Goal: Task Accomplishment & Management: Manage account settings

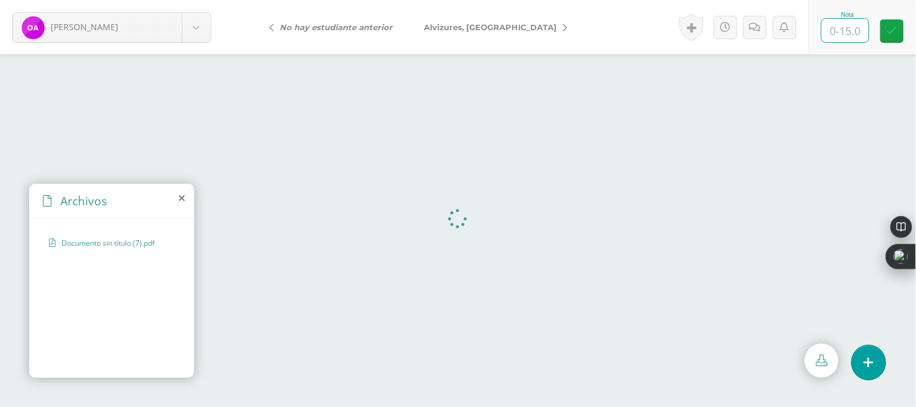
click at [849, 34] on input "text" at bounding box center [845, 31] width 47 height 24
type input "15"
click at [481, 21] on link "[PERSON_NAME], [GEOGRAPHIC_DATA]" at bounding box center [492, 27] width 169 height 29
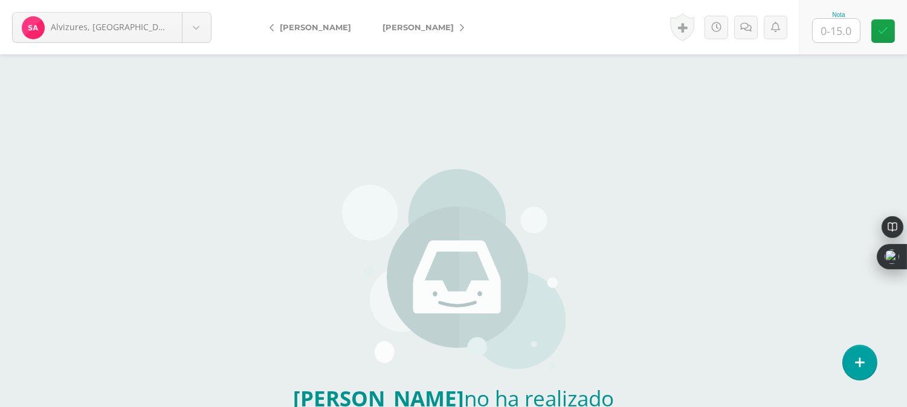
click at [402, 27] on span "[PERSON_NAME]" at bounding box center [417, 27] width 71 height 10
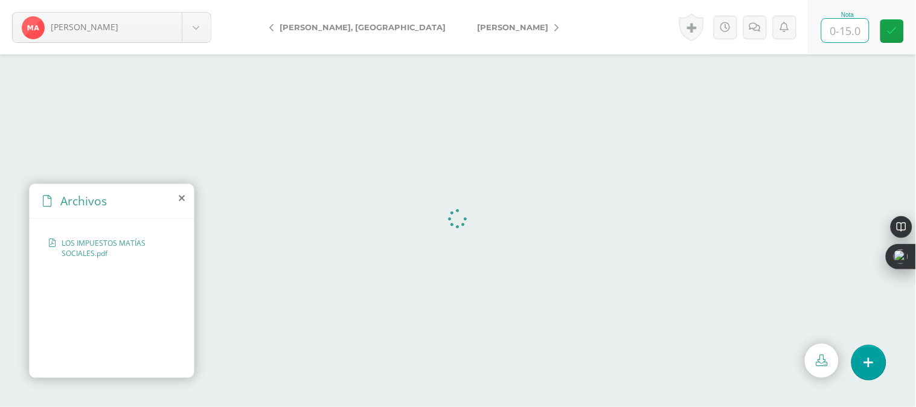
click at [850, 33] on input "text" at bounding box center [845, 31] width 47 height 24
type input "15"
click at [477, 28] on span "[PERSON_NAME]" at bounding box center [512, 27] width 71 height 10
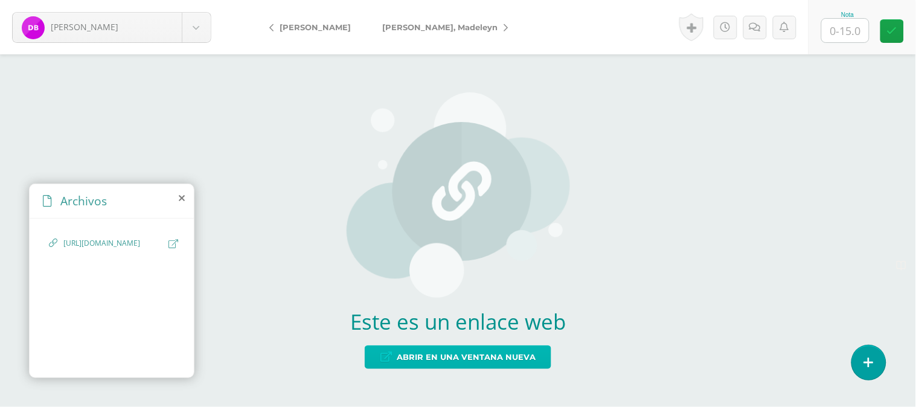
click at [433, 362] on span "Abrir en una ventana nueva" at bounding box center [466, 357] width 139 height 22
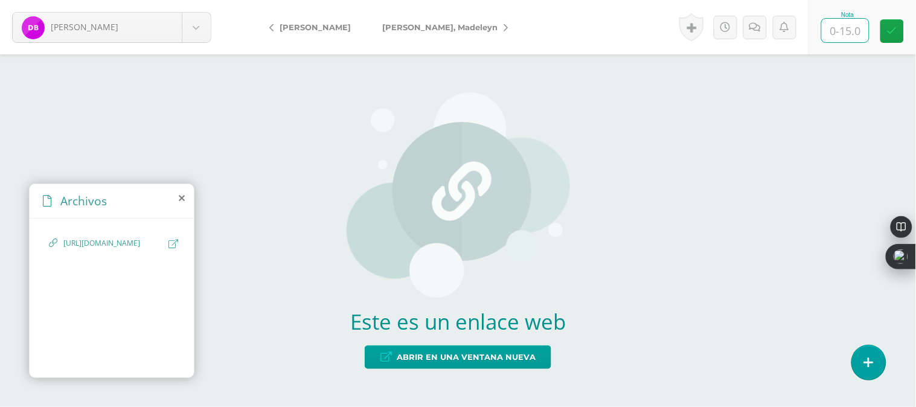
click at [848, 34] on input "text" at bounding box center [845, 31] width 47 height 24
type input "15"
click at [435, 34] on link "[PERSON_NAME]" at bounding box center [442, 27] width 151 height 29
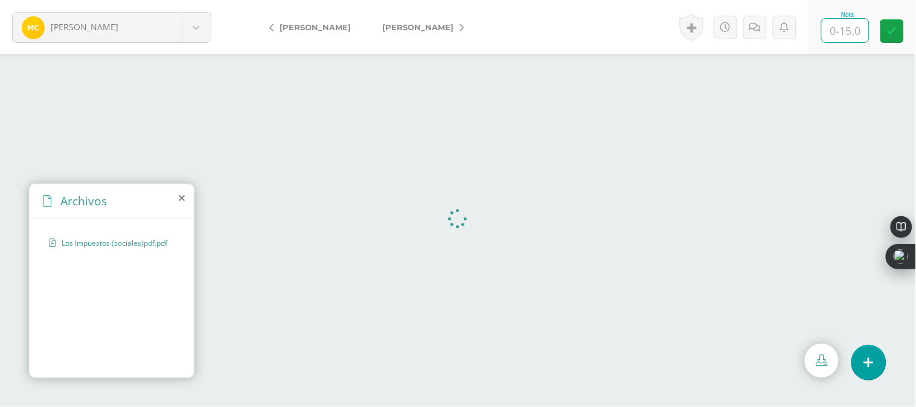
click at [843, 34] on input "text" at bounding box center [845, 31] width 47 height 24
type input "15"
click at [422, 24] on span "[PERSON_NAME]" at bounding box center [417, 27] width 71 height 10
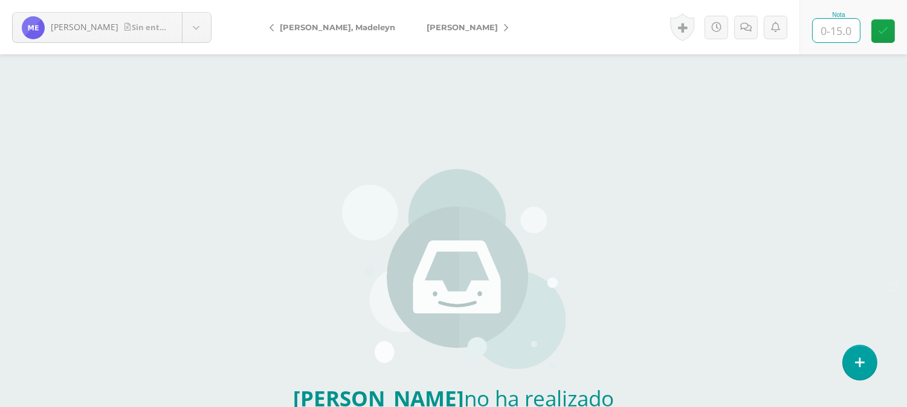
click at [827, 31] on input "text" at bounding box center [835, 31] width 47 height 24
type input "15"
click at [426, 28] on span "[PERSON_NAME]" at bounding box center [461, 27] width 71 height 10
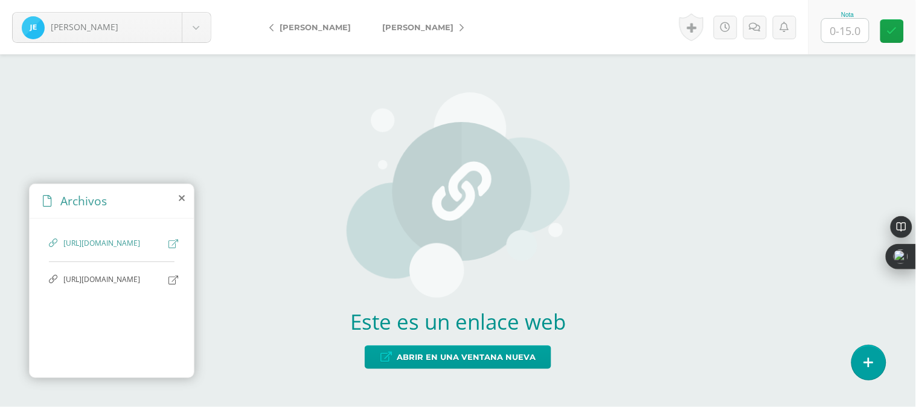
click at [139, 286] on span "[URL][DOMAIN_NAME]" at bounding box center [112, 279] width 99 height 11
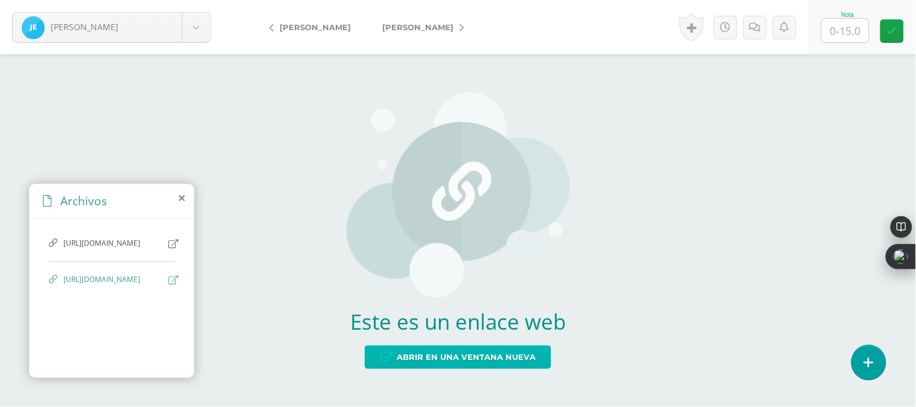
click at [474, 358] on span "Abrir en una ventana nueva" at bounding box center [466, 357] width 139 height 22
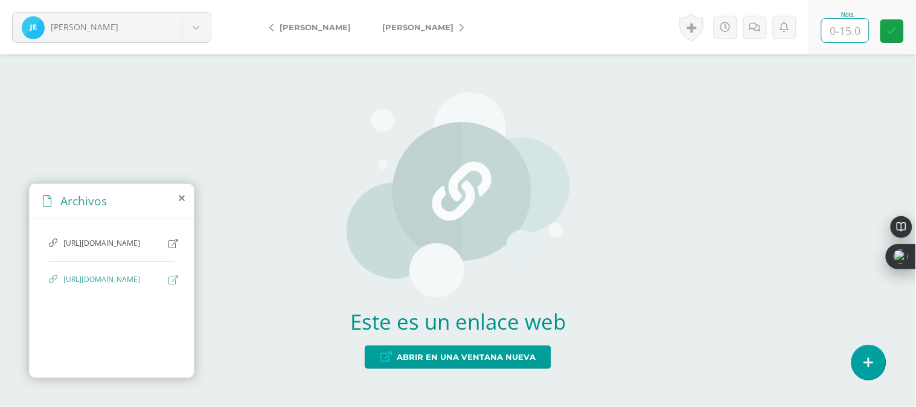
click at [855, 31] on input "text" at bounding box center [845, 31] width 47 height 24
type input "15"
click at [448, 33] on link "[PERSON_NAME]" at bounding box center [420, 27] width 107 height 29
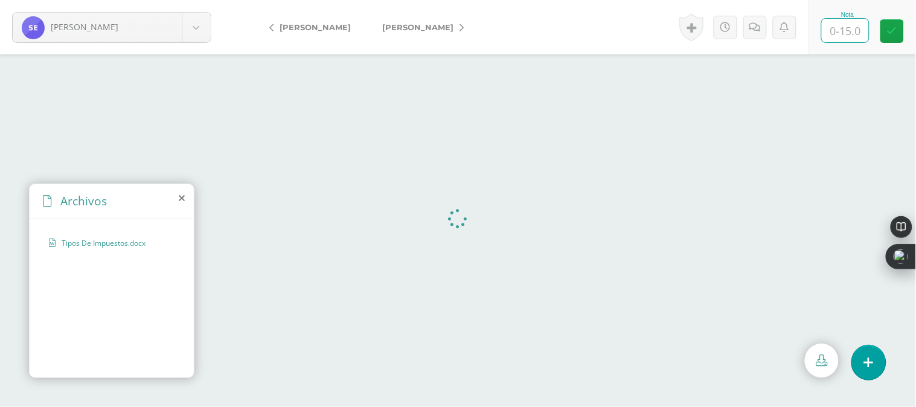
click at [858, 27] on input "text" at bounding box center [845, 31] width 47 height 24
type input "15"
click at [417, 26] on span "[PERSON_NAME]" at bounding box center [417, 27] width 71 height 10
click at [861, 31] on input "text" at bounding box center [845, 31] width 47 height 24
type input "15"
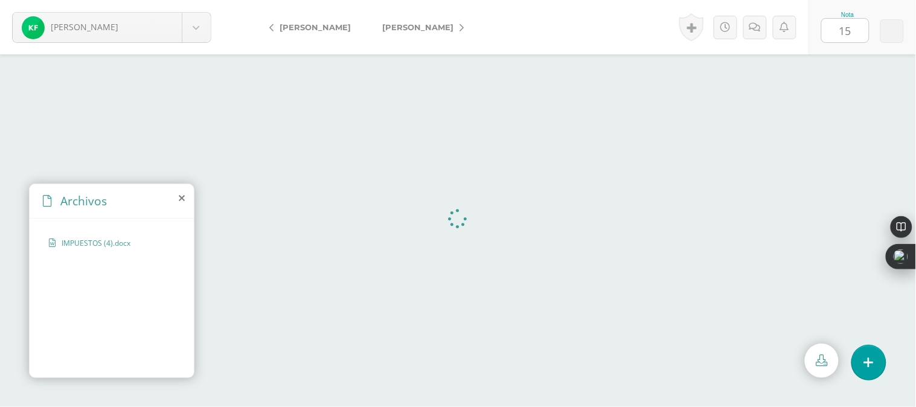
click at [443, 27] on span "[PERSON_NAME]" at bounding box center [417, 27] width 71 height 10
click at [849, 31] on input "text" at bounding box center [845, 31] width 47 height 24
type input "15"
click at [435, 25] on span "Gamboa, [PERSON_NAME]" at bounding box center [437, 27] width 111 height 10
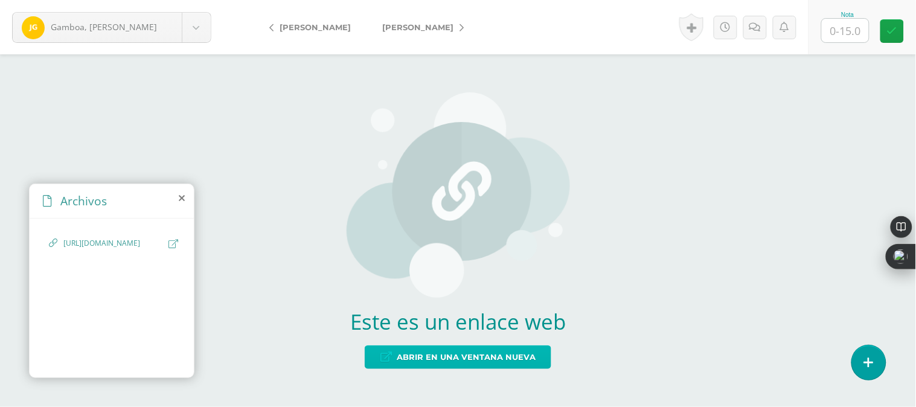
click at [471, 352] on span "Abrir en una ventana nueva" at bounding box center [466, 357] width 139 height 22
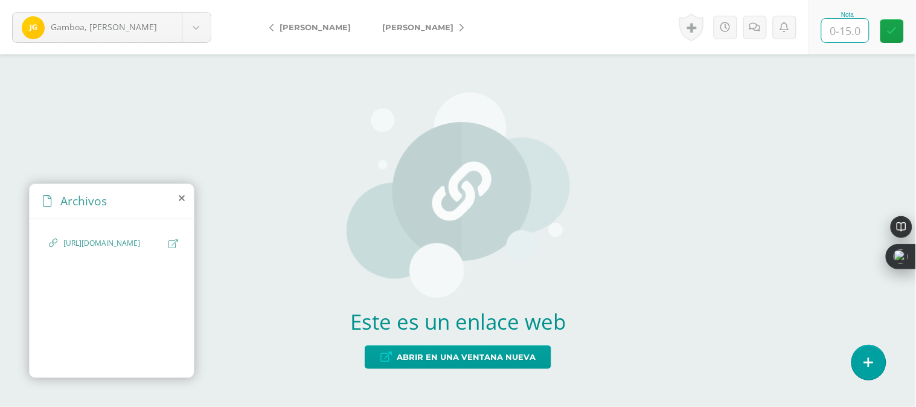
click at [855, 39] on input "text" at bounding box center [845, 31] width 47 height 24
type input "15"
click at [437, 34] on link "[PERSON_NAME]" at bounding box center [420, 27] width 107 height 29
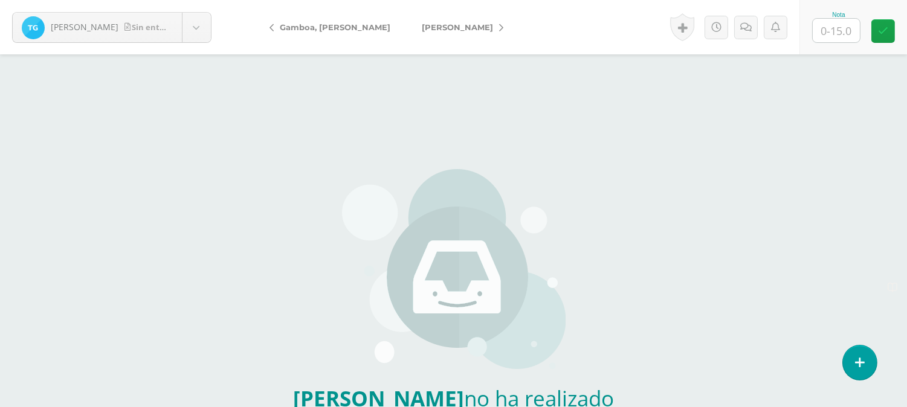
click at [422, 31] on span "[PERSON_NAME]" at bounding box center [457, 27] width 71 height 10
click at [403, 31] on span "[PERSON_NAME]" at bounding box center [417, 27] width 71 height 10
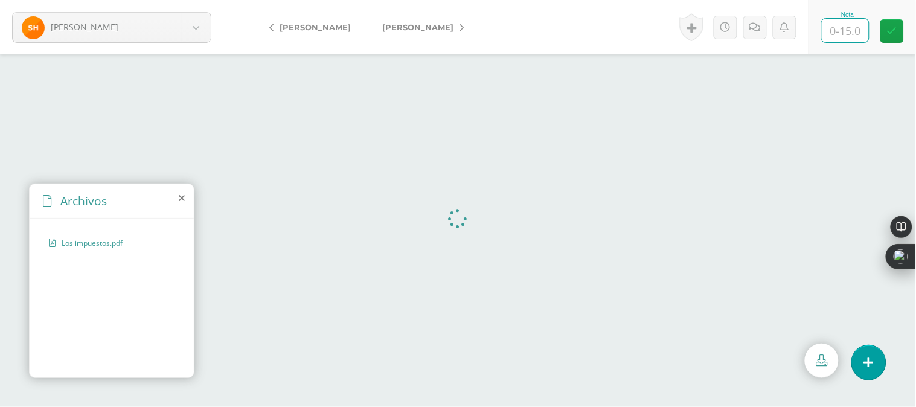
click at [848, 35] on input "text" at bounding box center [845, 31] width 47 height 24
type input "15"
click at [426, 33] on link "[PERSON_NAME]" at bounding box center [420, 27] width 107 height 29
click at [828, 40] on input "text" at bounding box center [845, 31] width 47 height 24
type input "15"
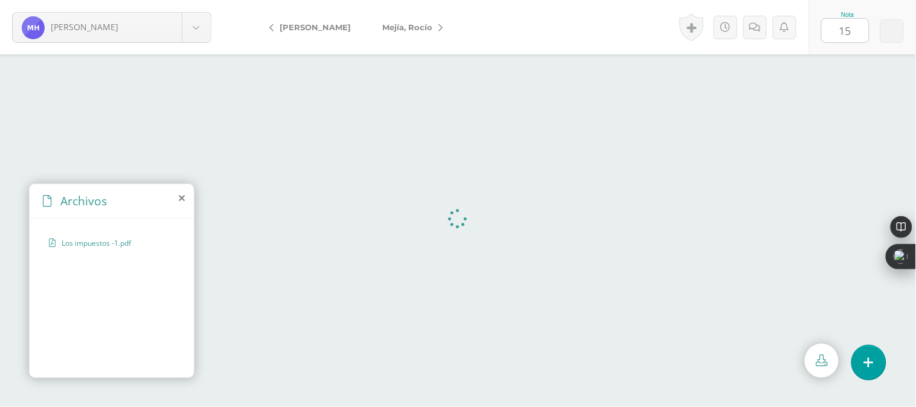
click at [445, 33] on link "Mejía, Rocío" at bounding box center [410, 27] width 86 height 29
type input "15"
click at [432, 25] on span "[PERSON_NAME]" at bounding box center [417, 27] width 71 height 10
click at [847, 40] on input "text" at bounding box center [845, 31] width 47 height 24
type input "15"
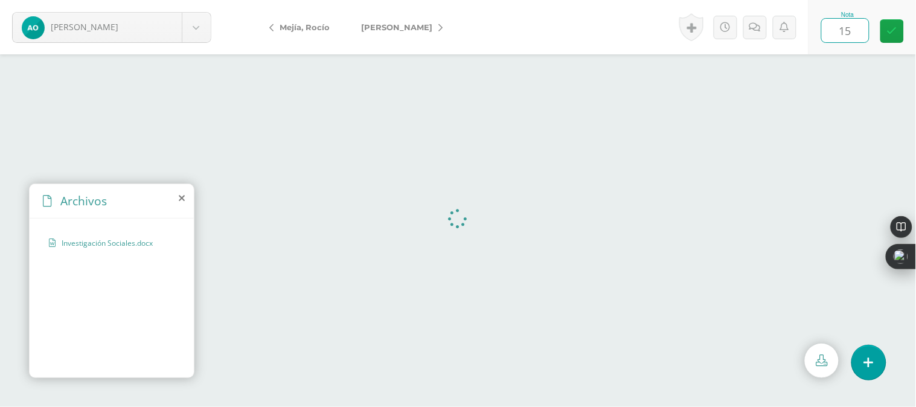
click at [425, 24] on span "[PERSON_NAME]" at bounding box center [396, 27] width 71 height 10
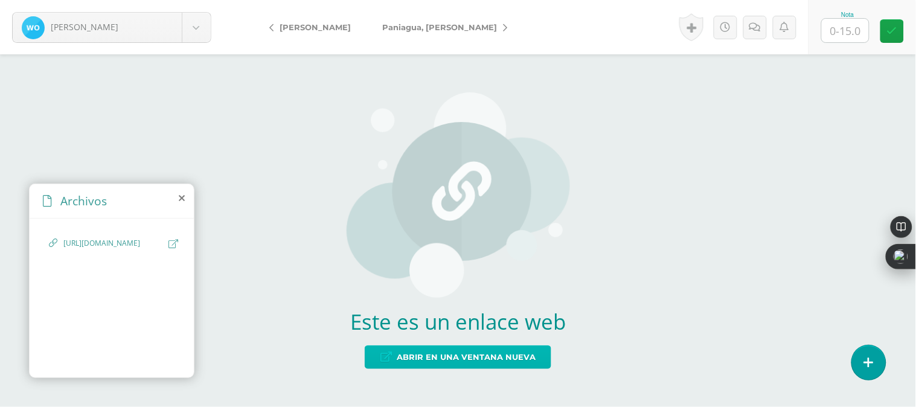
click at [482, 355] on span "Abrir en una ventana nueva" at bounding box center [466, 357] width 139 height 22
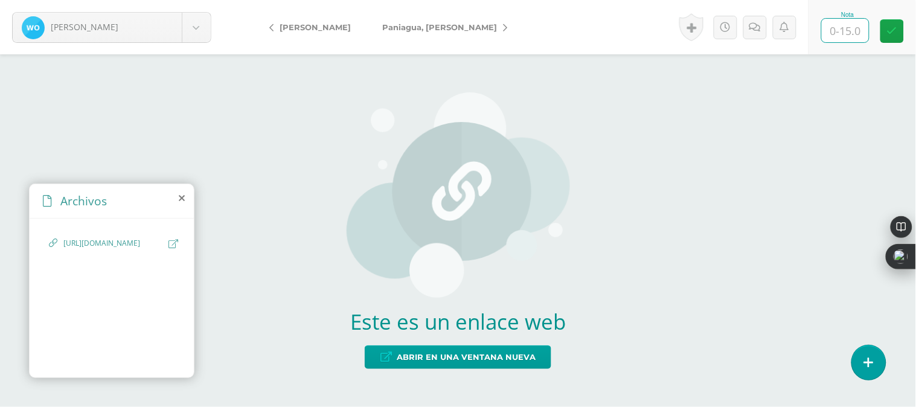
click at [855, 27] on input "text" at bounding box center [845, 31] width 47 height 24
type input "0"
click at [753, 27] on icon at bounding box center [755, 27] width 11 height 10
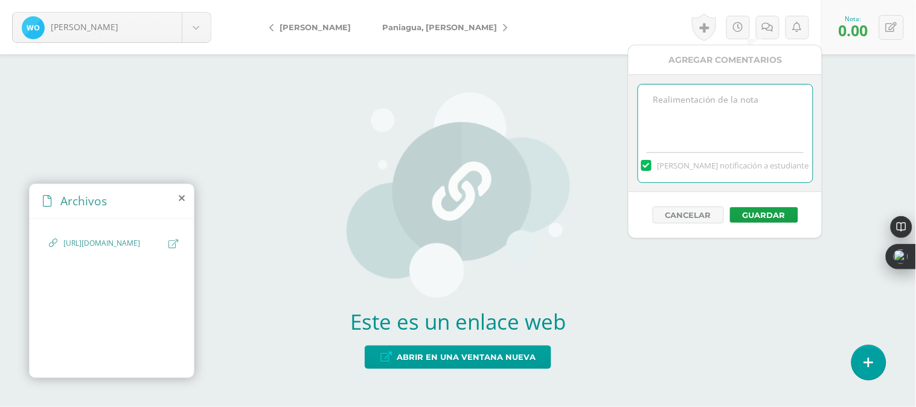
click at [680, 121] on textarea at bounding box center [725, 115] width 175 height 60
type textarea "No tengo acceso a su trabajo"
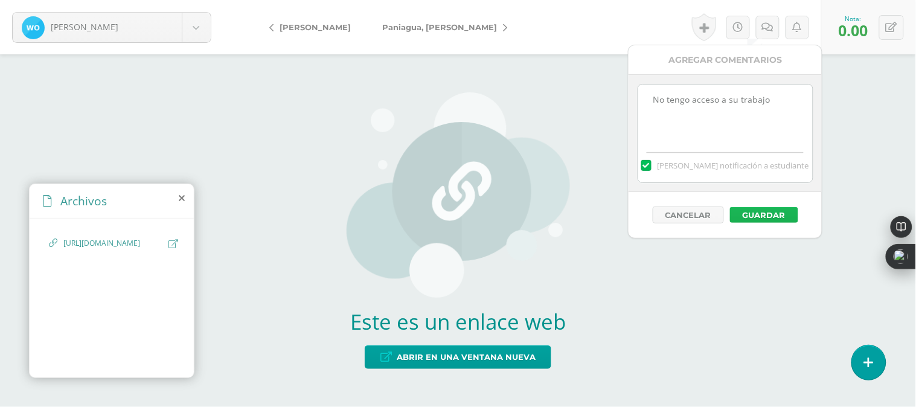
click at [776, 216] on button "Guardar" at bounding box center [764, 215] width 68 height 16
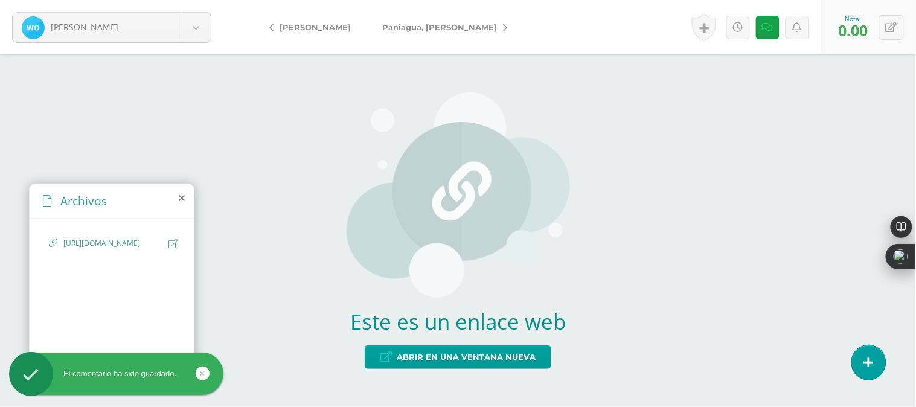
click at [413, 19] on link "[PERSON_NAME]" at bounding box center [442, 27] width 150 height 29
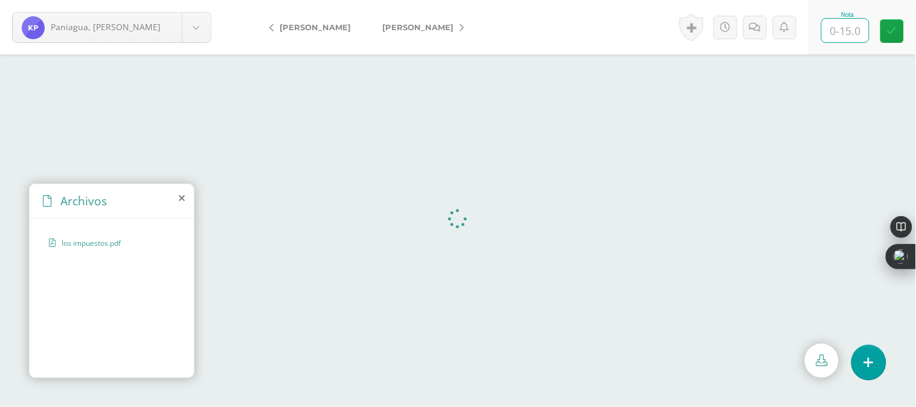
click at [850, 33] on input "text" at bounding box center [845, 31] width 47 height 24
type input "15"
click at [432, 28] on span "Reyes, Alisson" at bounding box center [417, 27] width 71 height 10
click at [841, 37] on input "text" at bounding box center [845, 31] width 47 height 24
type input "15"
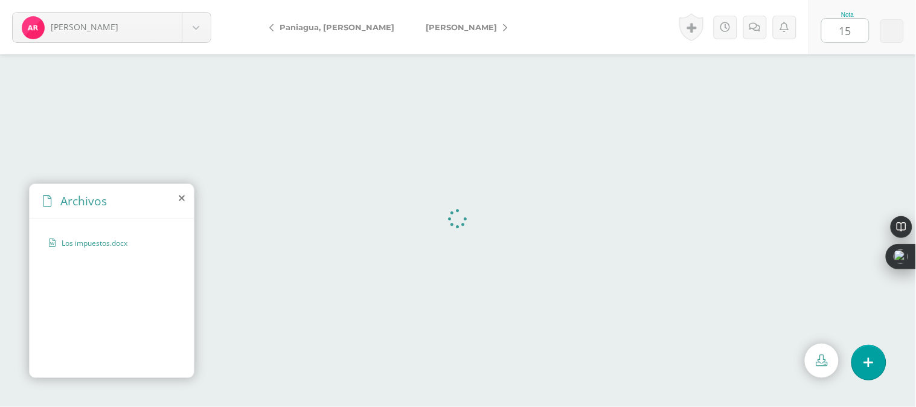
click at [432, 25] on span "[PERSON_NAME]" at bounding box center [461, 27] width 71 height 10
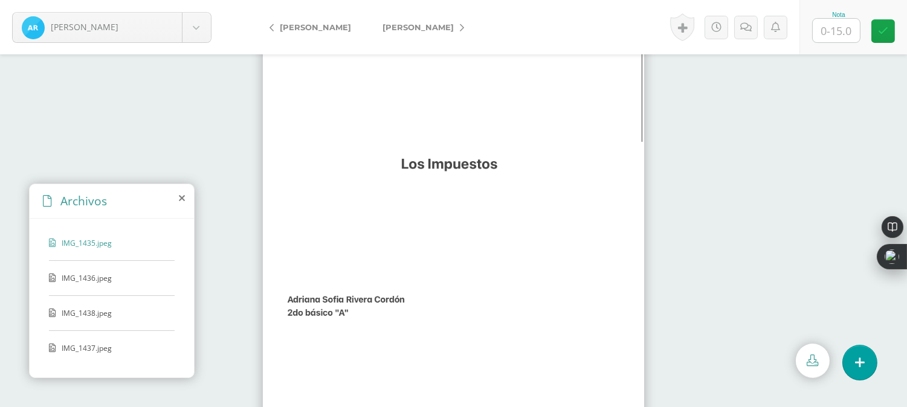
click at [427, 123] on img at bounding box center [453, 230] width 381 height 435
click at [89, 281] on span "IMG_1436.jpeg" at bounding box center [111, 278] width 99 height 10
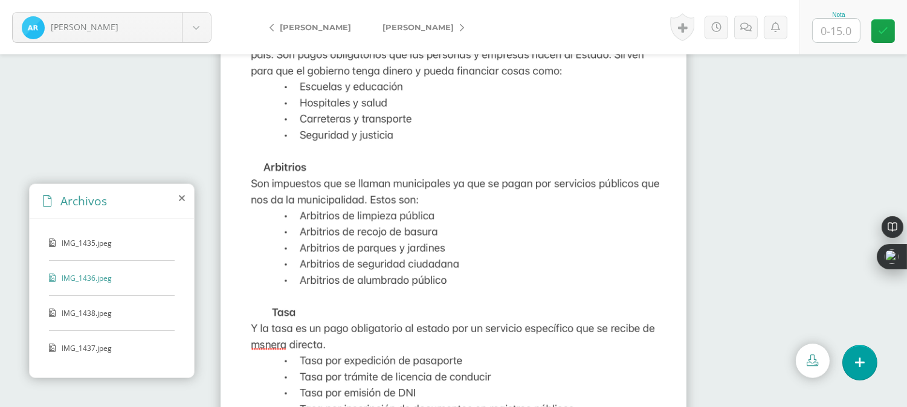
click at [89, 281] on span "IMG_1436.jpeg" at bounding box center [111, 278] width 99 height 10
click at [92, 315] on span "IMG_1438.jpeg" at bounding box center [111, 313] width 99 height 10
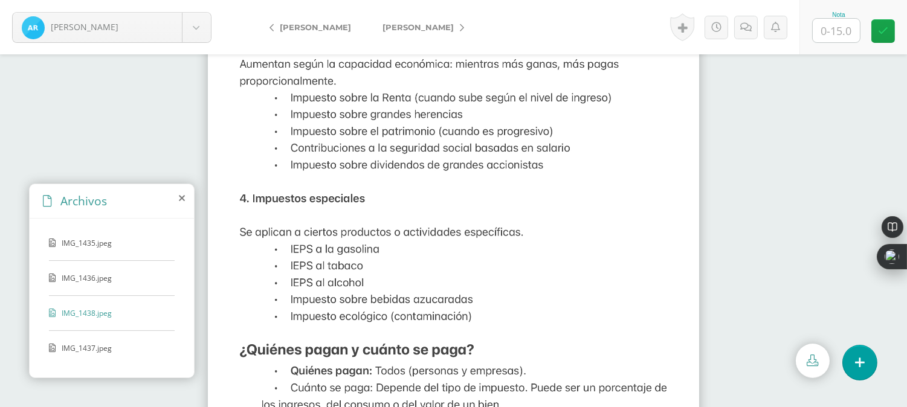
click at [92, 315] on span "IMG_1438.jpeg" at bounding box center [111, 313] width 99 height 10
drag, startPoint x: 97, startPoint y: 347, endPoint x: 91, endPoint y: 365, distance: 19.3
click at [91, 365] on div "IMG_1435.jpeg IMG_1436.jpeg IMG_1438.jpeg IMG_1437.jpeg" at bounding box center [112, 296] width 164 height 155
click at [64, 353] on div "IMG_1437.jpeg" at bounding box center [112, 354] width 126 height 22
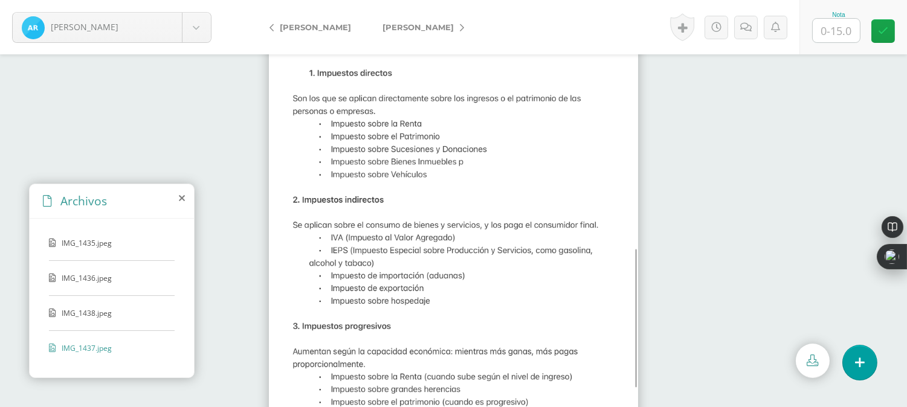
click at [64, 353] on div "IMG_1437.jpeg" at bounding box center [112, 354] width 126 height 22
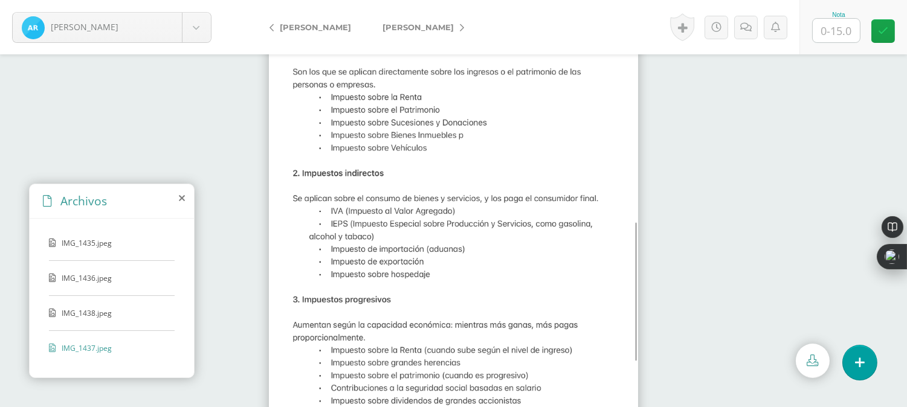
scroll to position [40, 0]
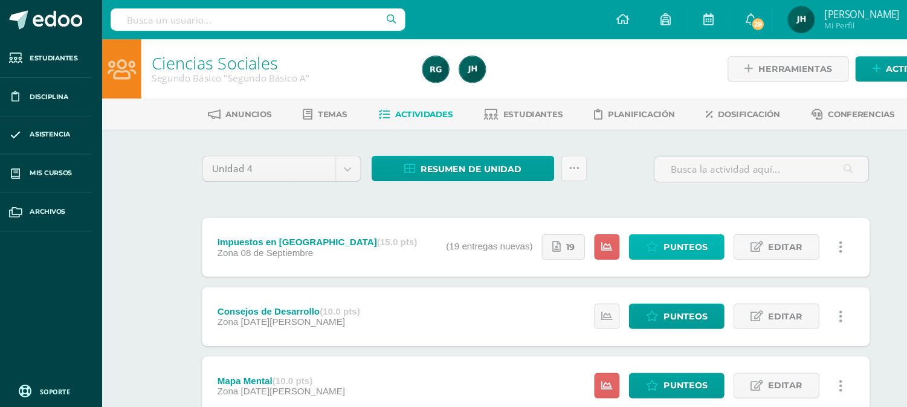
click at [614, 223] on icon at bounding box center [613, 228] width 11 height 10
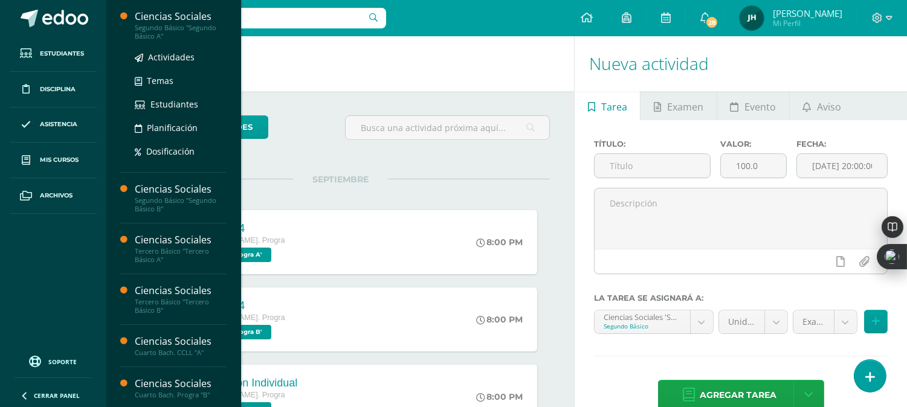
click at [153, 33] on div "Segundo Básico "Segundo Básico A"" at bounding box center [181, 32] width 92 height 17
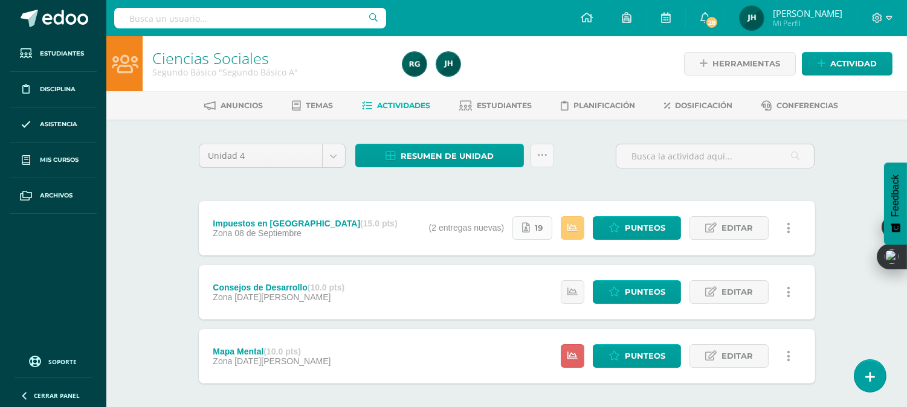
click at [533, 226] on link "19" at bounding box center [532, 228] width 40 height 24
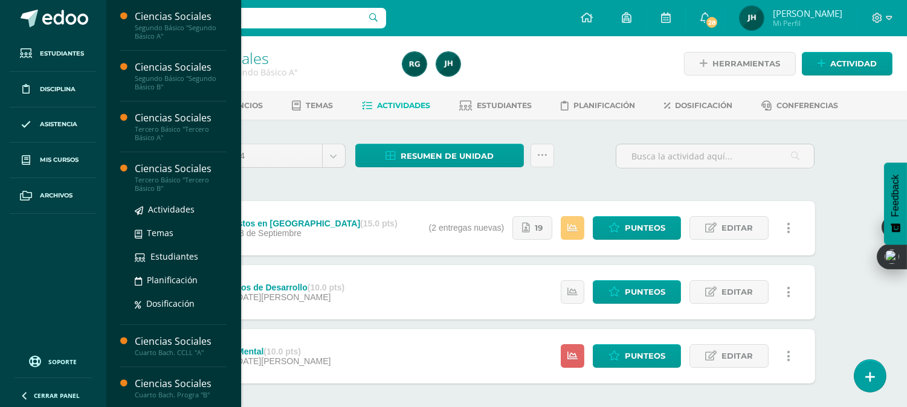
click at [147, 183] on div "Tercero Básico "Tercero Básico B"" at bounding box center [181, 184] width 92 height 17
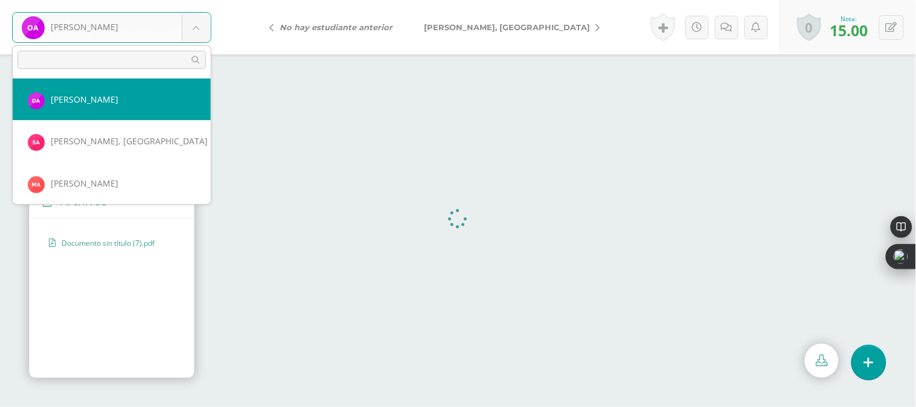
click at [193, 0] on body "[PERSON_NAME], [PERSON_NAME], [PERSON_NAME], [GEOGRAPHIC_DATA] [PERSON_NAME] [P…" at bounding box center [458, 0] width 916 height 0
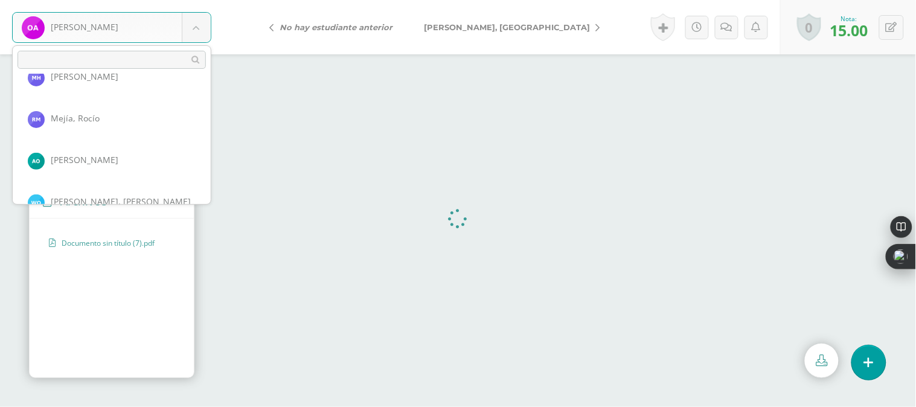
scroll to position [603, 0]
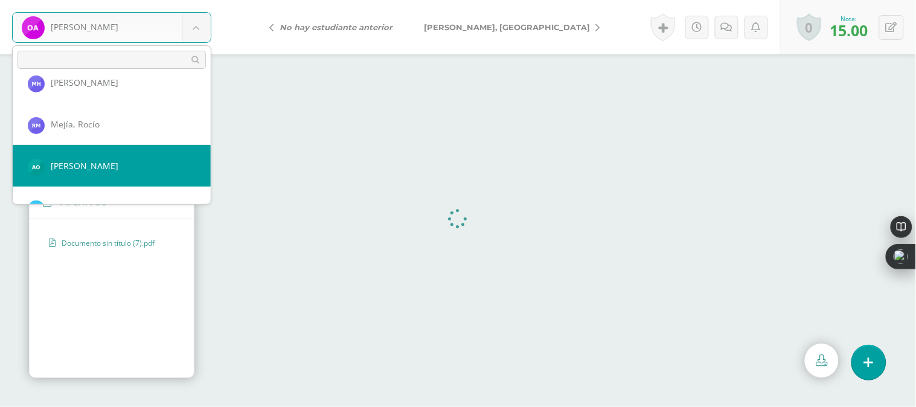
select select "542"
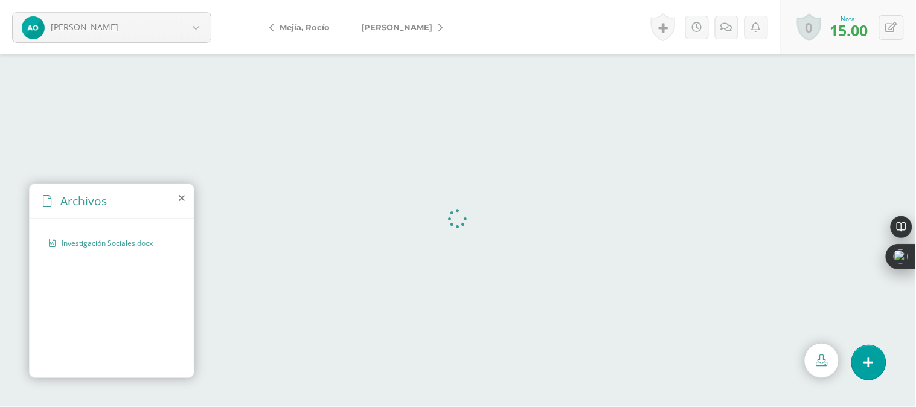
click at [400, 31] on span "[PERSON_NAME]" at bounding box center [396, 27] width 71 height 10
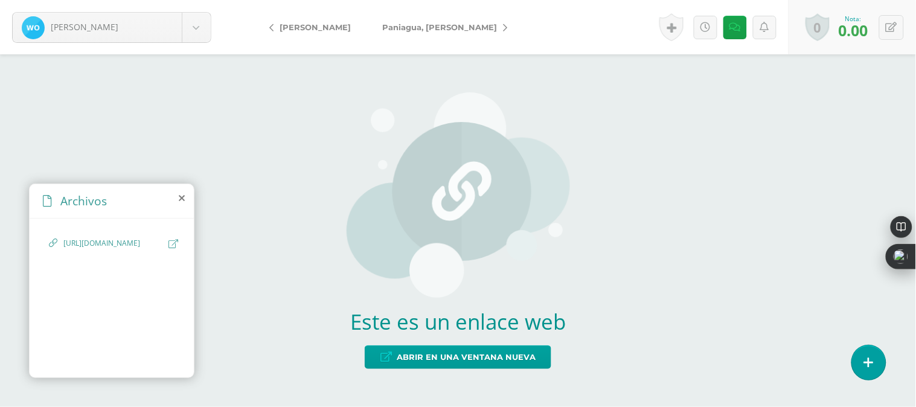
drag, startPoint x: 0, startPoint y: 0, endPoint x: 400, endPoint y: 31, distance: 401.6
click at [400, 31] on span "Paniagua, [PERSON_NAME]" at bounding box center [439, 27] width 115 height 10
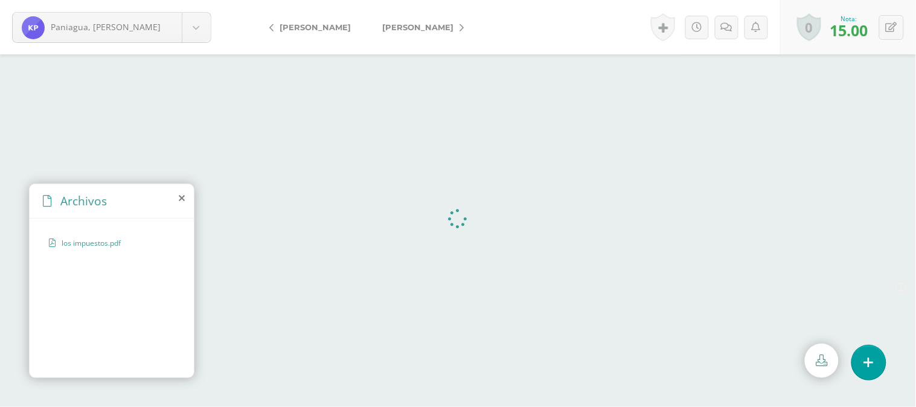
click at [400, 31] on span "[PERSON_NAME]" at bounding box center [417, 27] width 71 height 10
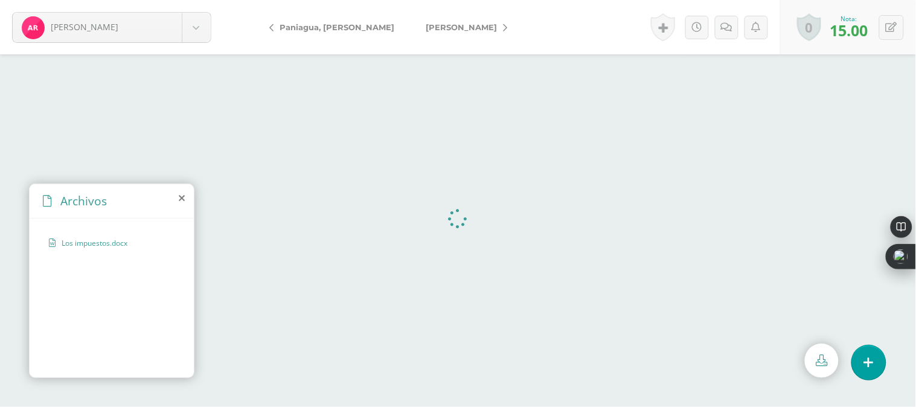
drag, startPoint x: 0, startPoint y: 0, endPoint x: 400, endPoint y: 31, distance: 401.6
click at [426, 31] on span "[PERSON_NAME]" at bounding box center [461, 27] width 71 height 10
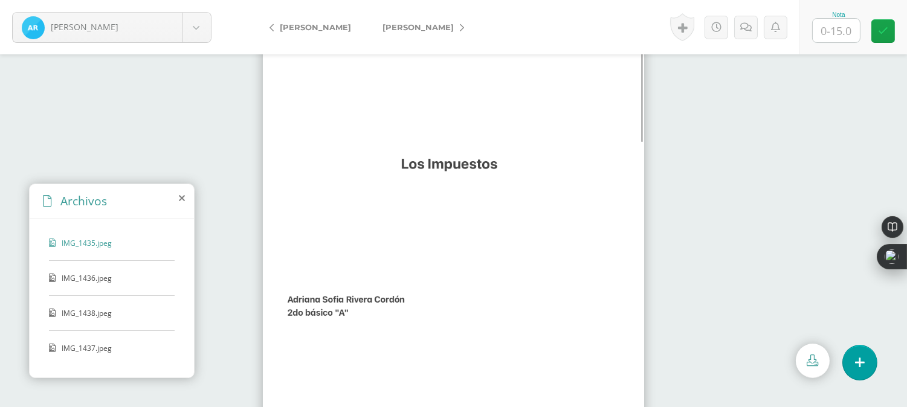
click at [92, 281] on span "IMG_1436.jpeg" at bounding box center [111, 278] width 99 height 10
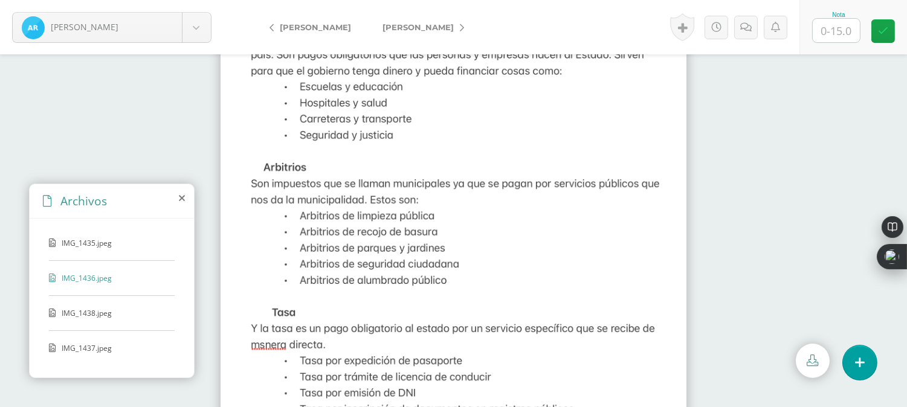
click at [86, 322] on div "IMG_1438.jpeg" at bounding box center [112, 319] width 126 height 23
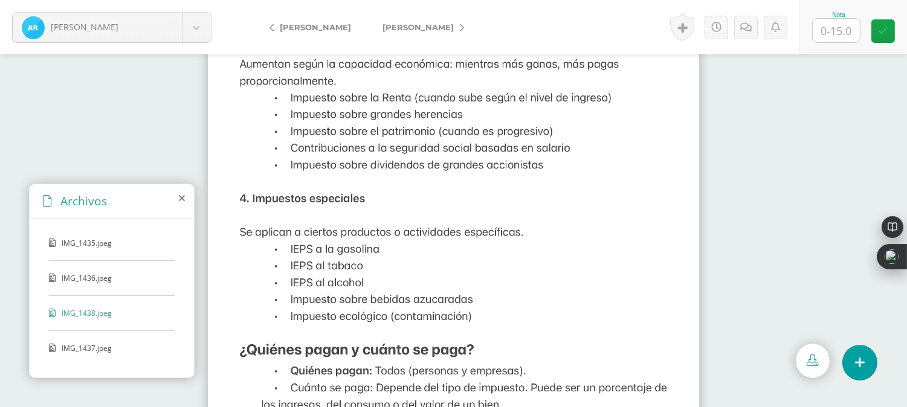
click at [836, 29] on input "text" at bounding box center [835, 31] width 47 height 24
type input "15"
click at [399, 30] on span "[PERSON_NAME]" at bounding box center [417, 27] width 71 height 10
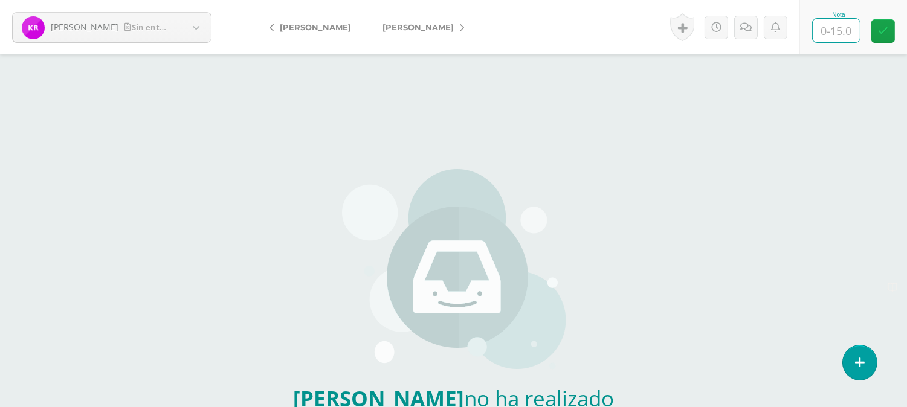
click at [840, 24] on input "text" at bounding box center [835, 31] width 47 height 24
type input "0"
click at [512, 23] on form "Rosa, Karla Sin entrega Aguilar, Oscar Alvizures, Santiago Andrade, Matías Bate…" at bounding box center [453, 27] width 907 height 54
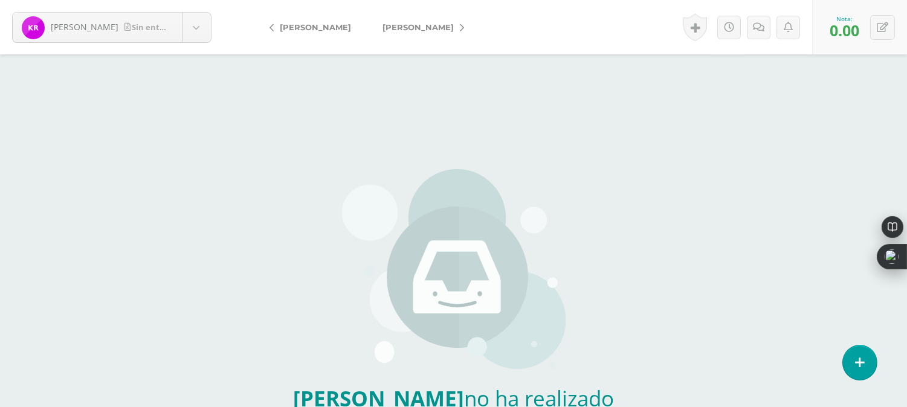
click at [415, 33] on link "[PERSON_NAME]" at bounding box center [420, 27] width 107 height 29
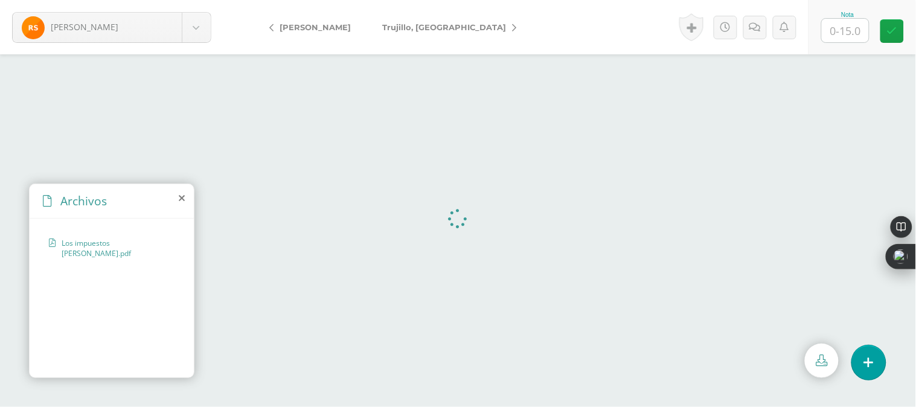
click at [842, 29] on input "text" at bounding box center [845, 31] width 47 height 24
type input "15"
click at [418, 22] on span "Trujillo, [GEOGRAPHIC_DATA]" at bounding box center [444, 27] width 124 height 10
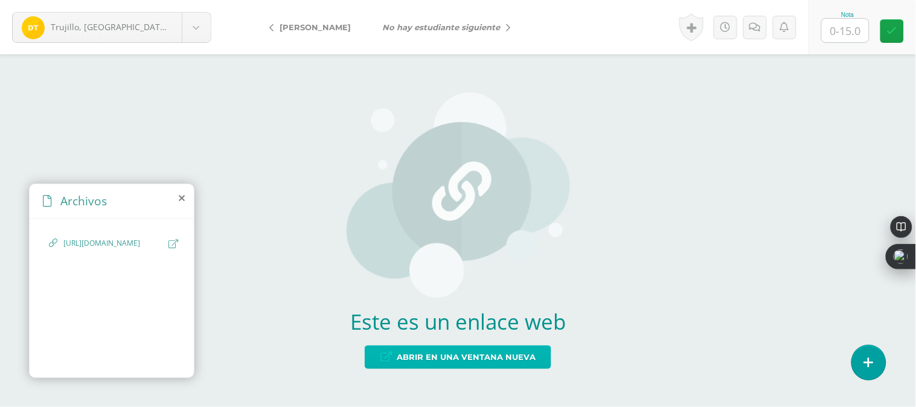
click at [484, 347] on span "Abrir en una ventana nueva" at bounding box center [466, 357] width 139 height 22
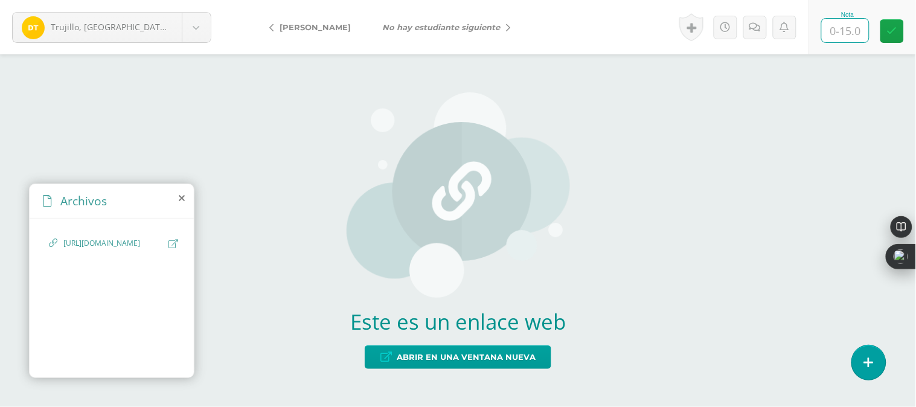
click at [840, 37] on input "text" at bounding box center [845, 31] width 47 height 24
type input "0"
click at [748, 28] on link at bounding box center [755, 28] width 24 height 24
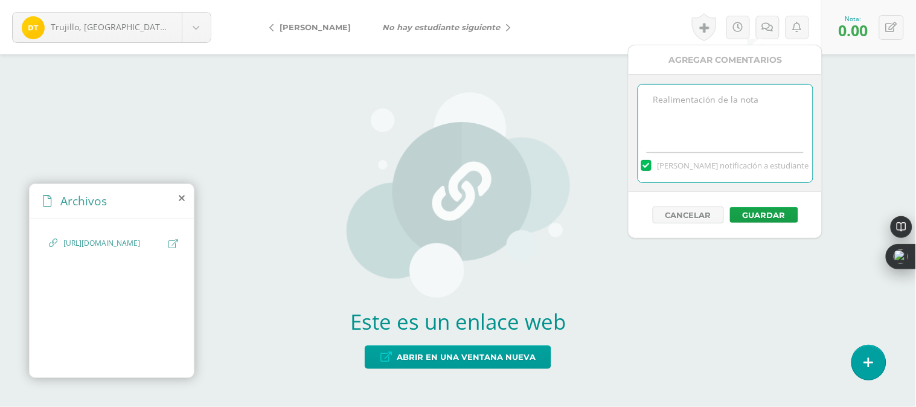
click at [664, 114] on textarea at bounding box center [725, 115] width 175 height 60
type textarea "No tengo acceso a su trabajo"
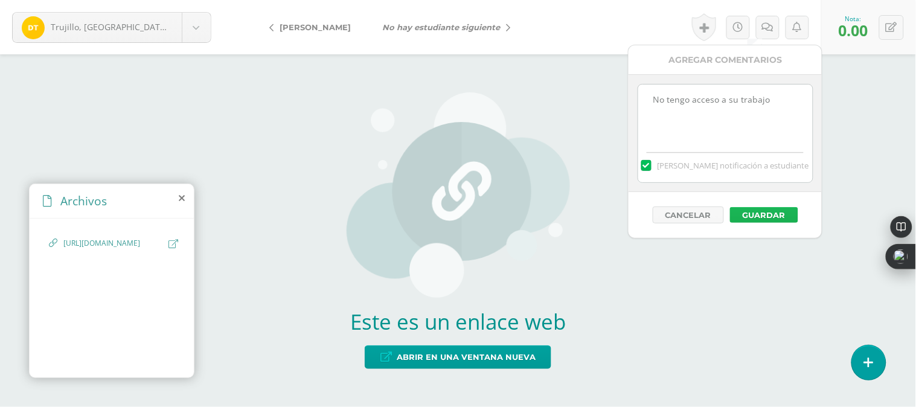
click at [772, 219] on button "Guardar" at bounding box center [764, 215] width 68 height 16
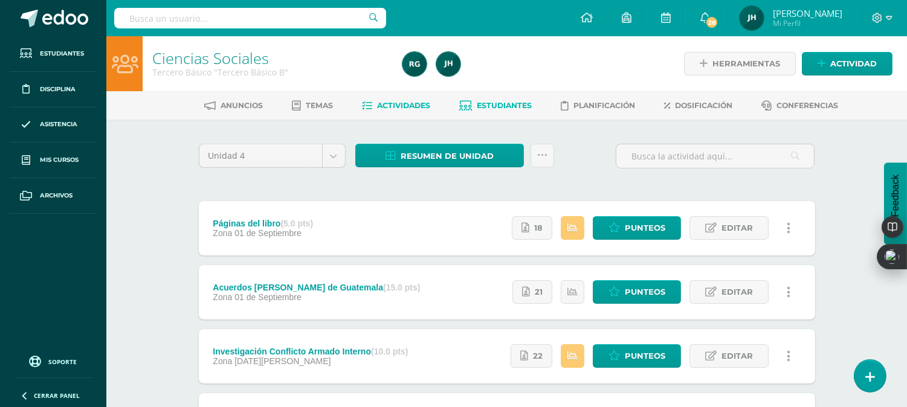
click at [498, 112] on link "Estudiantes" at bounding box center [495, 105] width 72 height 19
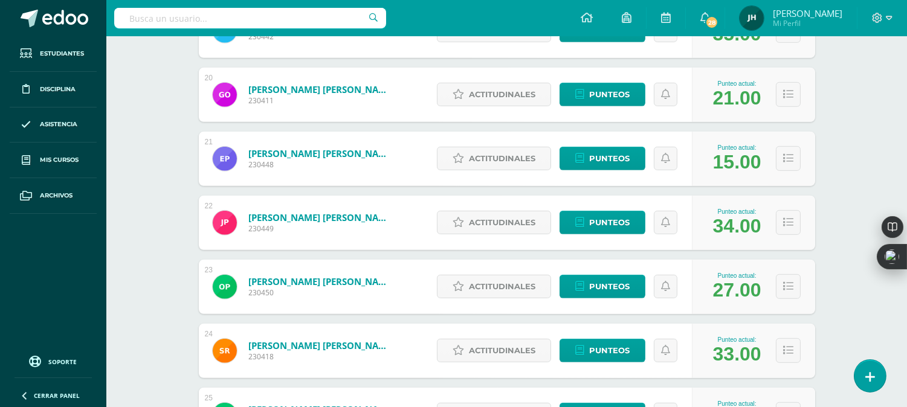
scroll to position [1404, 0]
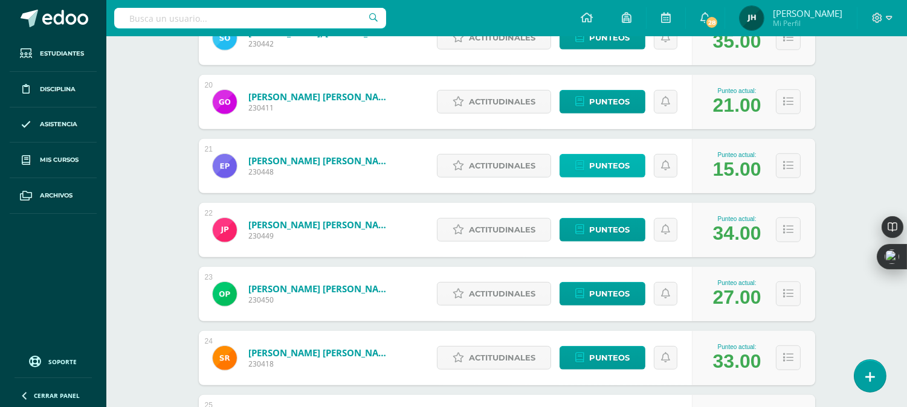
click at [611, 168] on span "Punteos" at bounding box center [609, 166] width 40 height 22
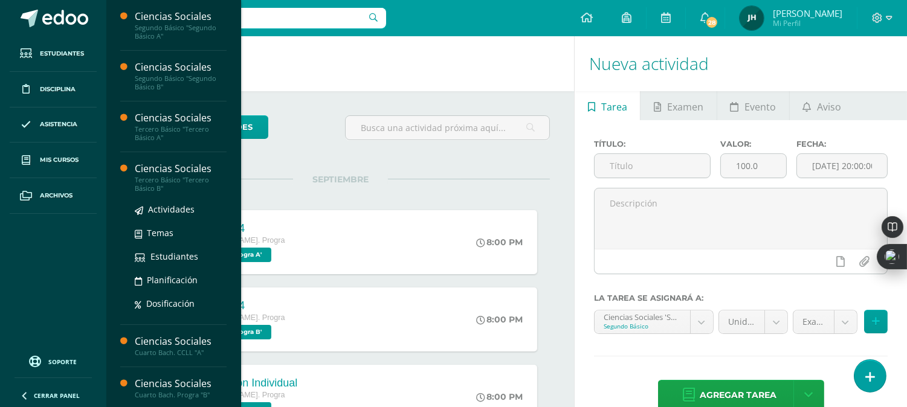
click at [147, 184] on div "Tercero Básico "Tercero Básico B"" at bounding box center [181, 184] width 92 height 17
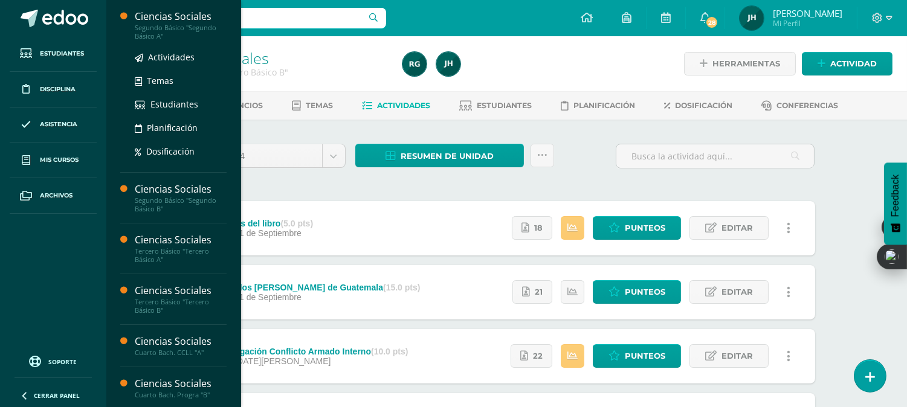
click at [164, 34] on div "Segundo Básico "Segundo Básico A"" at bounding box center [181, 32] width 92 height 17
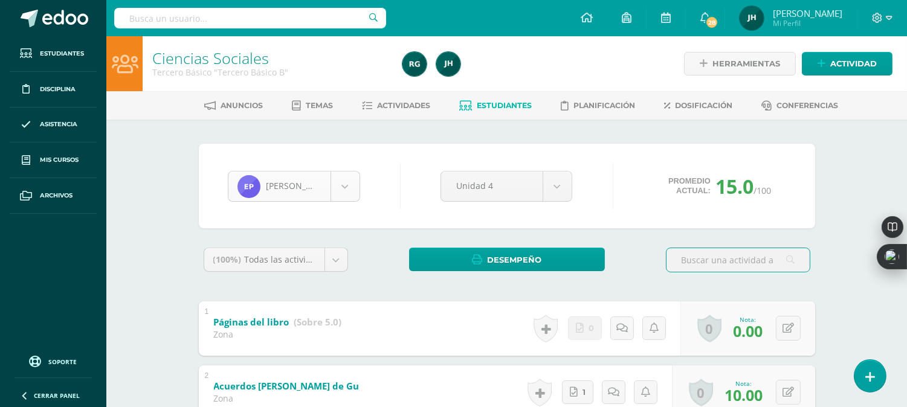
click at [342, 187] on body "Estudiantes Disciplina Asistencia Mis cursos Archivos Soporte Centro de ayuda Ú…" at bounding box center [453, 314] width 907 height 628
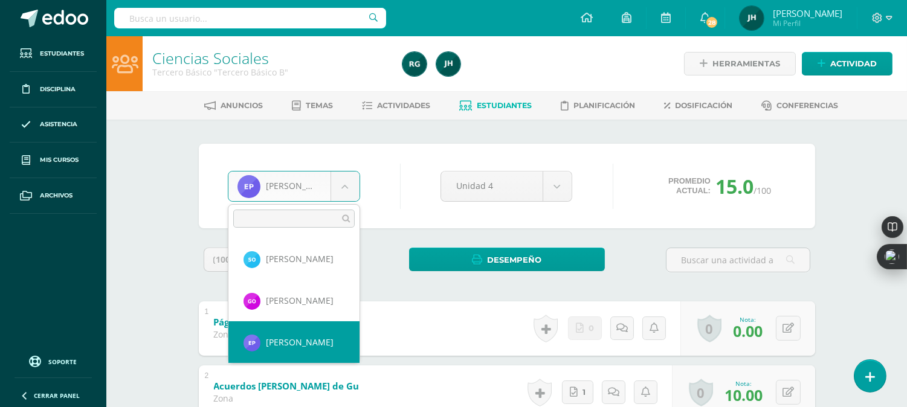
scroll to position [713, 0]
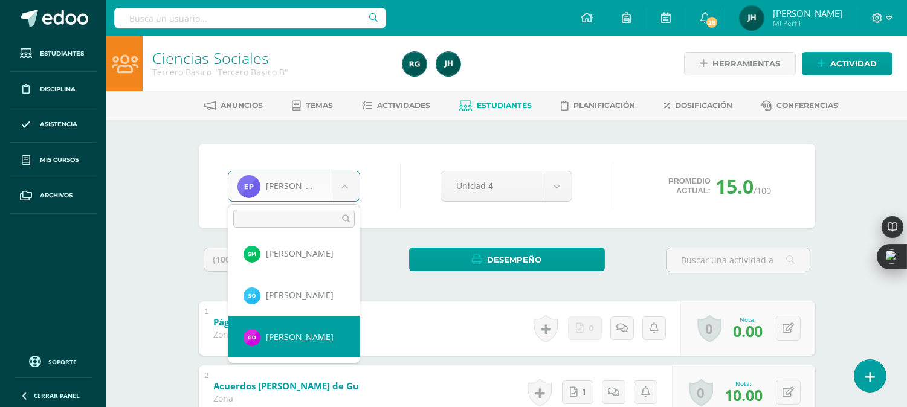
select select "429"
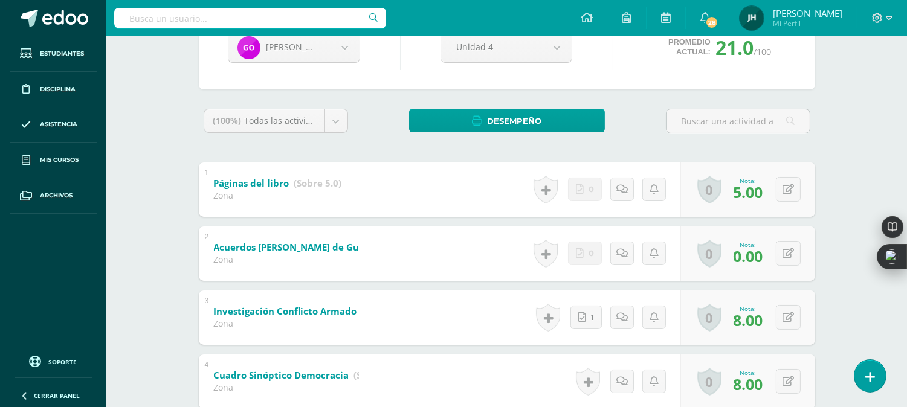
scroll to position [151, 0]
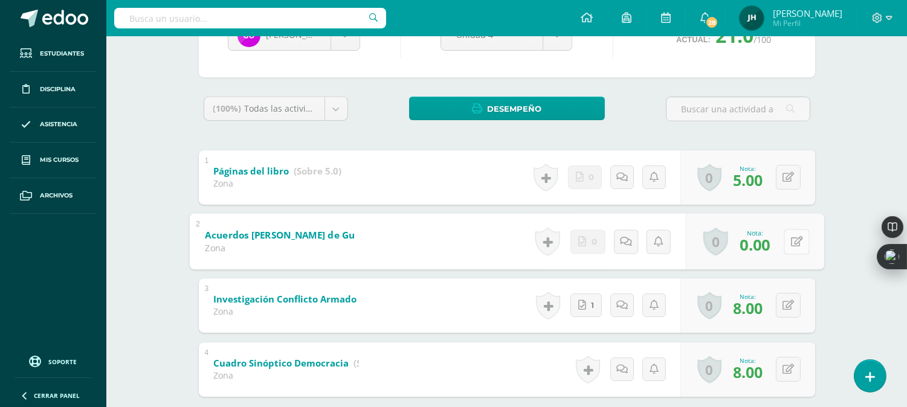
click at [791, 243] on icon at bounding box center [796, 241] width 12 height 10
type input "8"
click at [460, 242] on div "2 Acuerdos de Paz de Guatemala (Sobre 15.0) Zona Nota 8 0 Logros Logros obtenid…" at bounding box center [507, 241] width 616 height 54
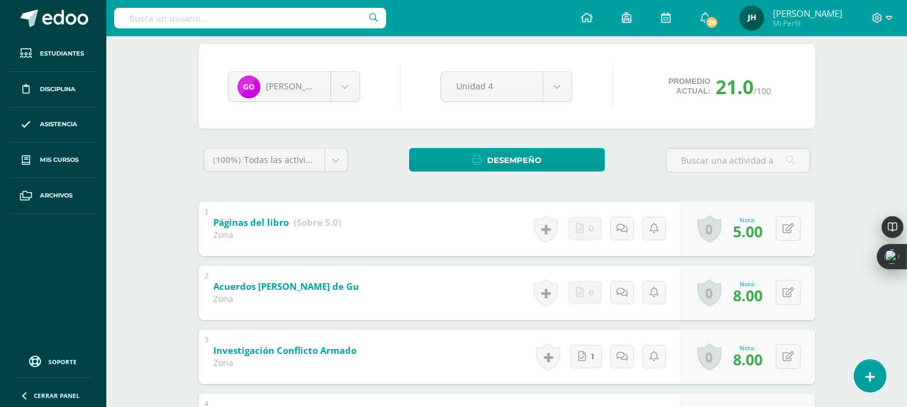
scroll to position [99, 0]
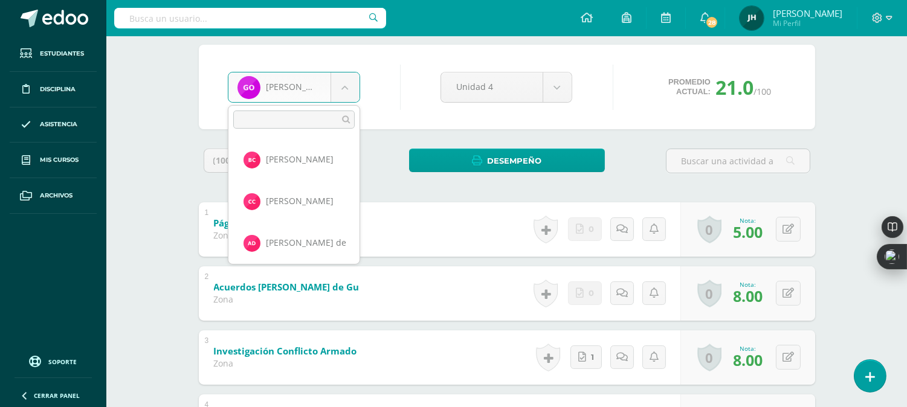
click at [347, 86] on body "Estudiantes Disciplina Asistencia Mis cursos Archivos Soporte Centro de ayuda Ú…" at bounding box center [453, 215] width 907 height 628
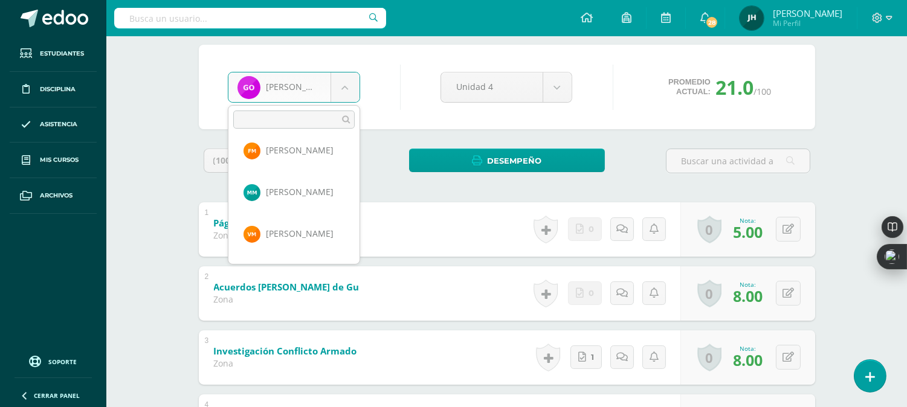
scroll to position [544, 0]
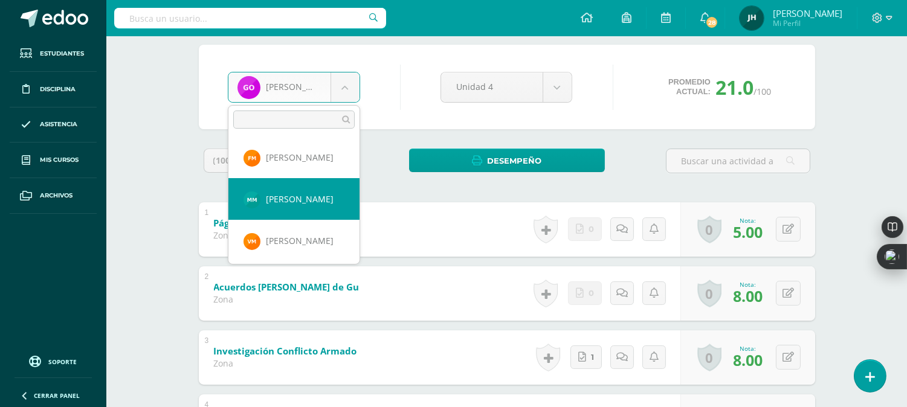
select select "1269"
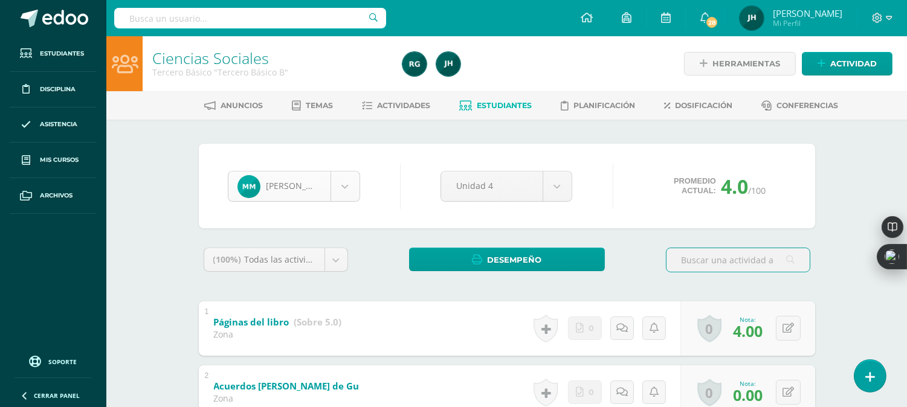
click at [343, 197] on body "Estudiantes Disciplina Asistencia Mis cursos Archivos Soporte Centro de ayuda Ú…" at bounding box center [453, 314] width 907 height 628
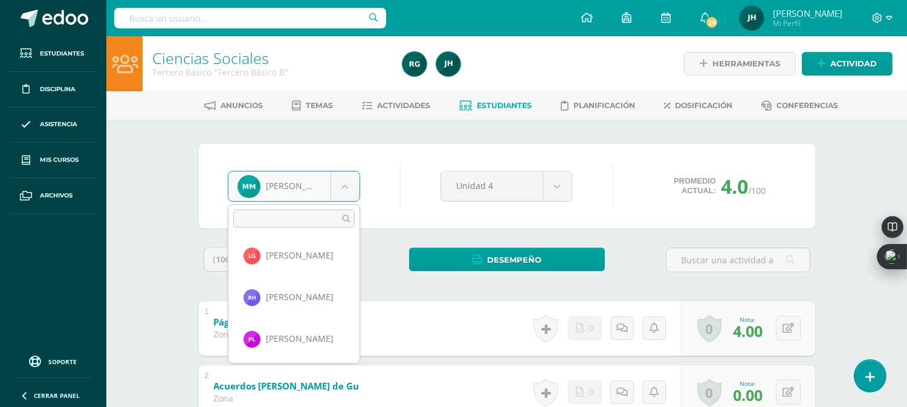
scroll to position [384, 0]
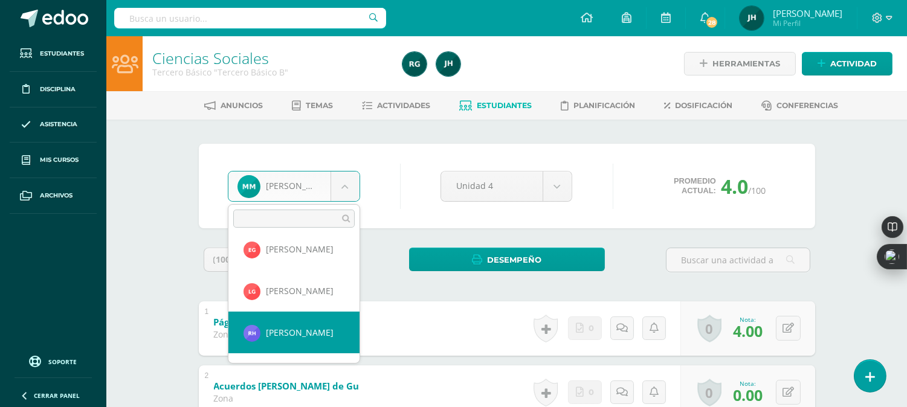
select select "139"
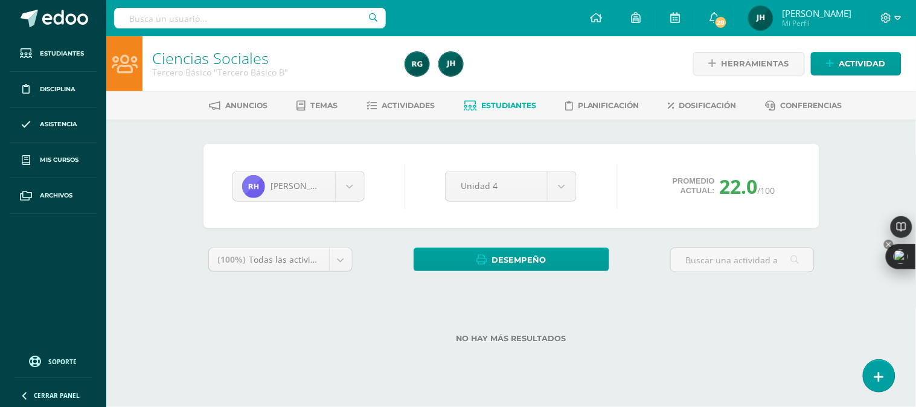
drag, startPoint x: 910, startPoint y: 187, endPoint x: 914, endPoint y: 274, distance: 86.4
click at [906, 274] on html "Estudiantes Disciplina Asistencia Mis cursos Archivos Soporte Centro de ayuda Ú…" at bounding box center [458, 191] width 916 height 382
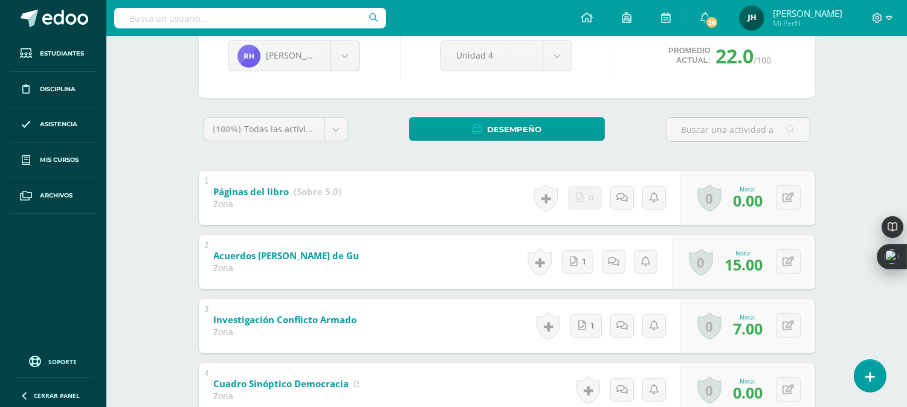
scroll to position [50, 0]
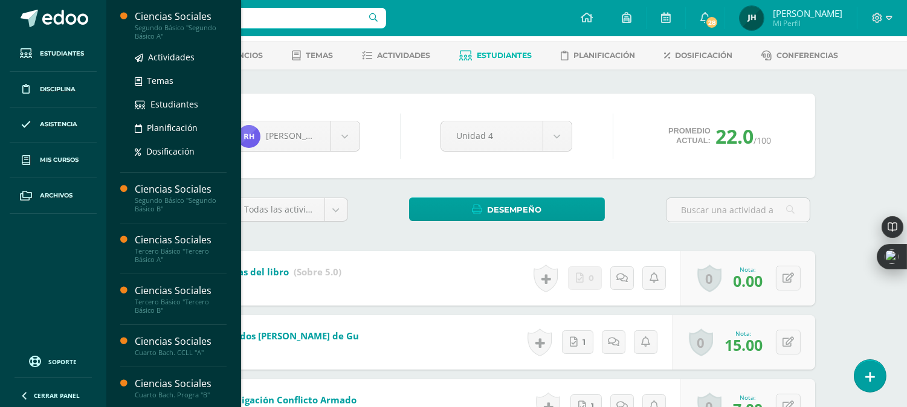
click at [155, 33] on div "Segundo Básico "Segundo Básico A"" at bounding box center [181, 32] width 92 height 17
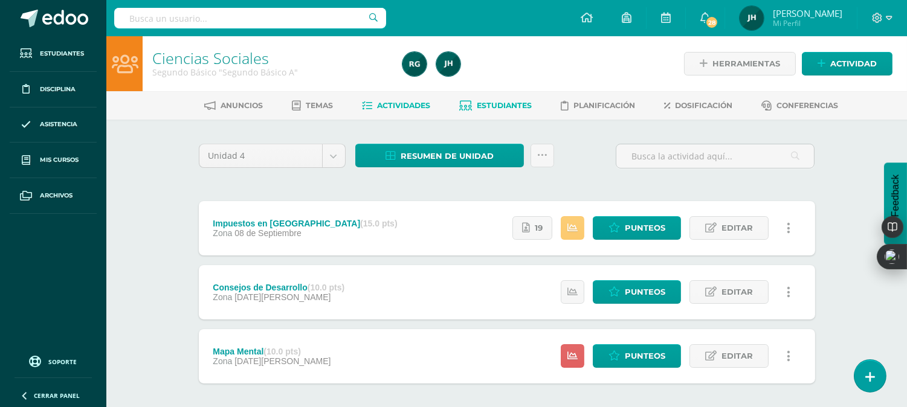
click at [491, 101] on span "Estudiantes" at bounding box center [504, 105] width 55 height 9
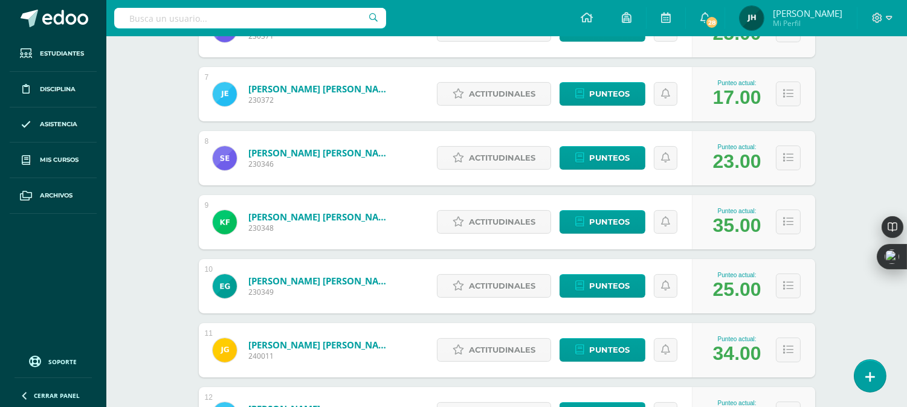
scroll to position [570, 0]
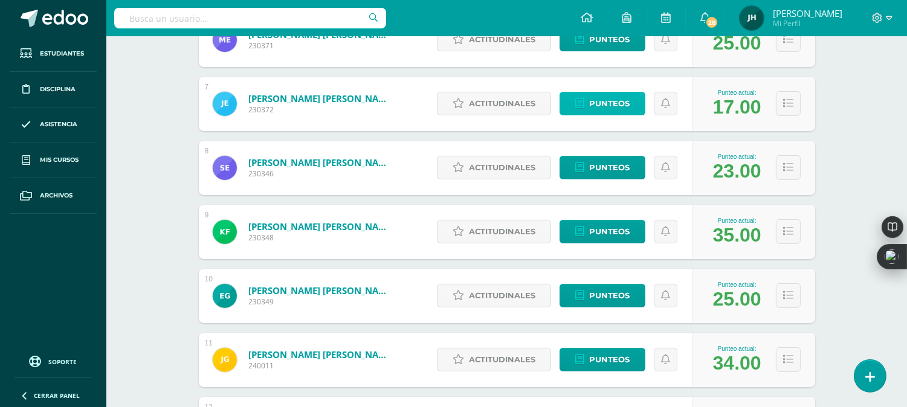
click at [595, 97] on span "Punteos" at bounding box center [609, 103] width 40 height 22
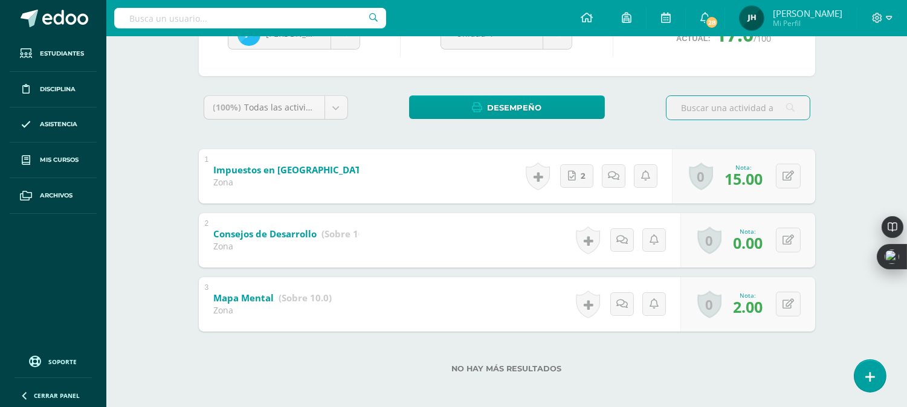
scroll to position [156, 0]
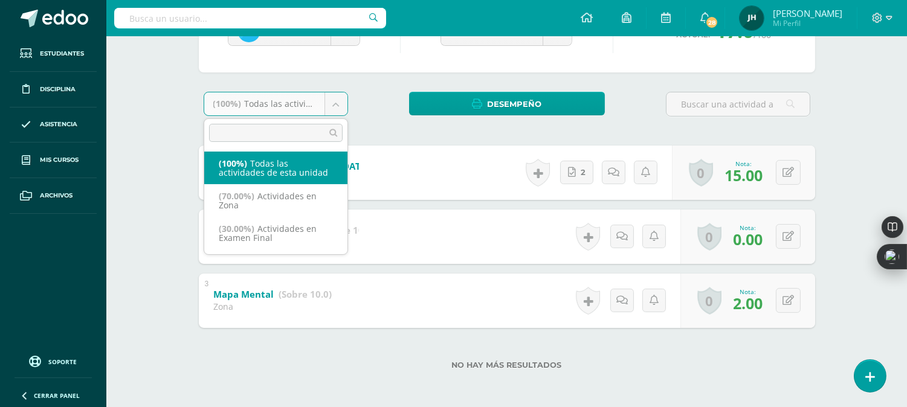
click at [331, 109] on body "Estudiantes Disciplina Asistencia Mis cursos Archivos Soporte Centro de ayuda Ú…" at bounding box center [453, 126] width 907 height 564
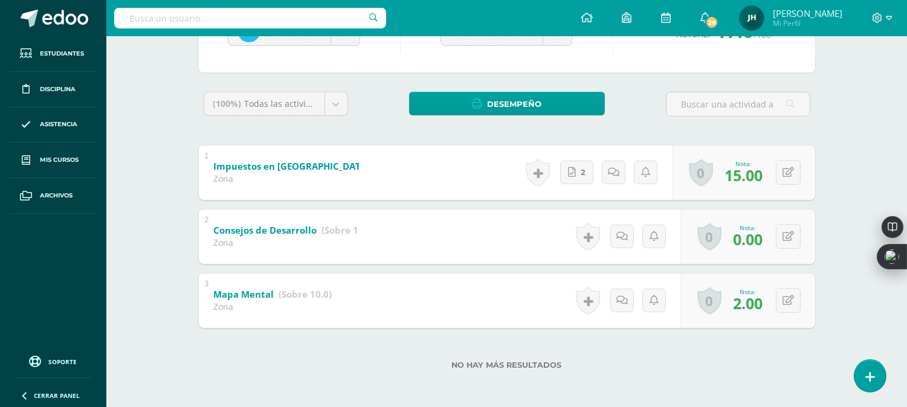
click at [339, 45] on body "Estudiantes Disciplina Asistencia Mis cursos Archivos Soporte Centro de ayuda Ú…" at bounding box center [453, 126] width 907 height 564
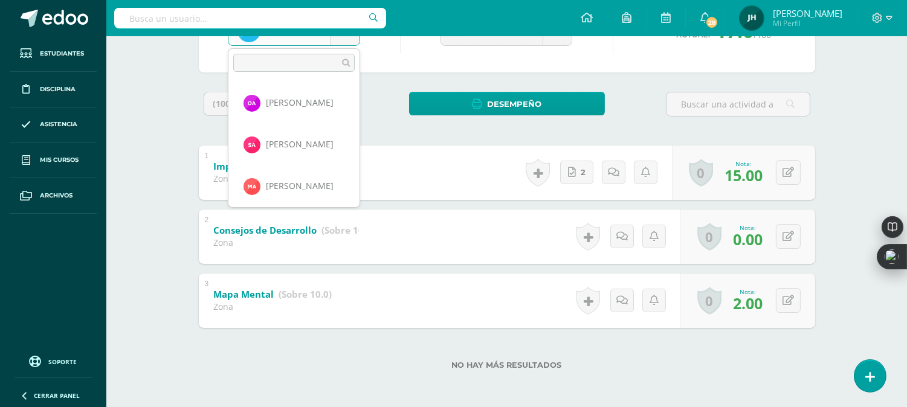
click at [341, 38] on body "Estudiantes Disciplina Asistencia Mis cursos Archivos Soporte Centro de ayuda Ú…" at bounding box center [453, 126] width 907 height 564
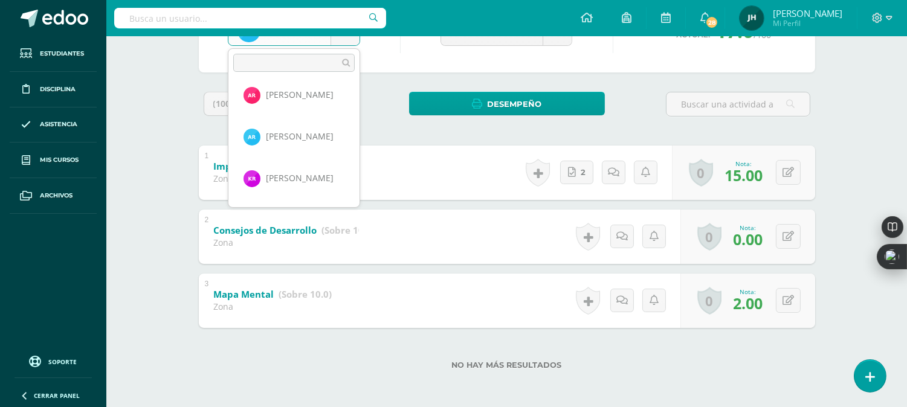
scroll to position [806, 0]
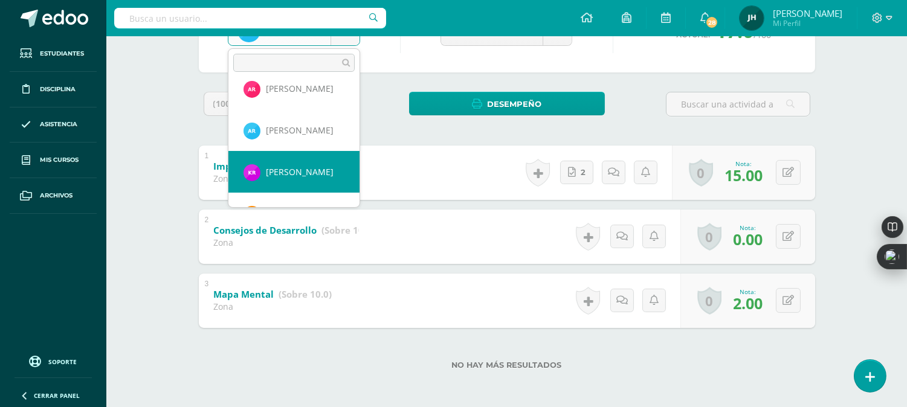
select select "1187"
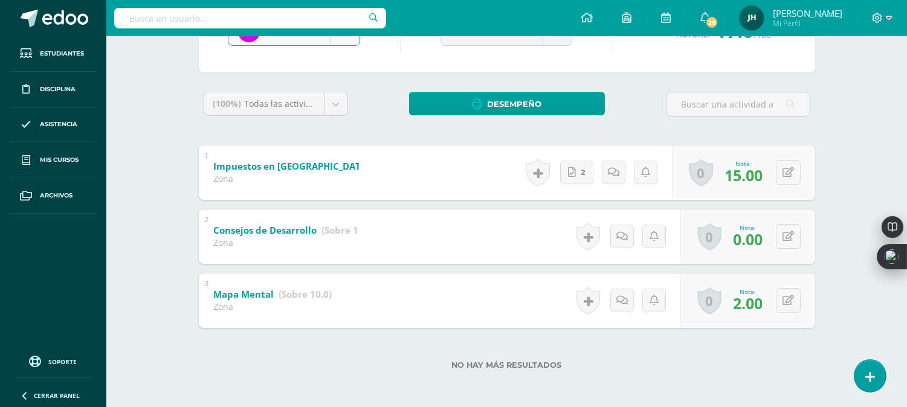
click at [284, 170] on b "Impuestos en [GEOGRAPHIC_DATA]" at bounding box center [292, 166] width 156 height 12
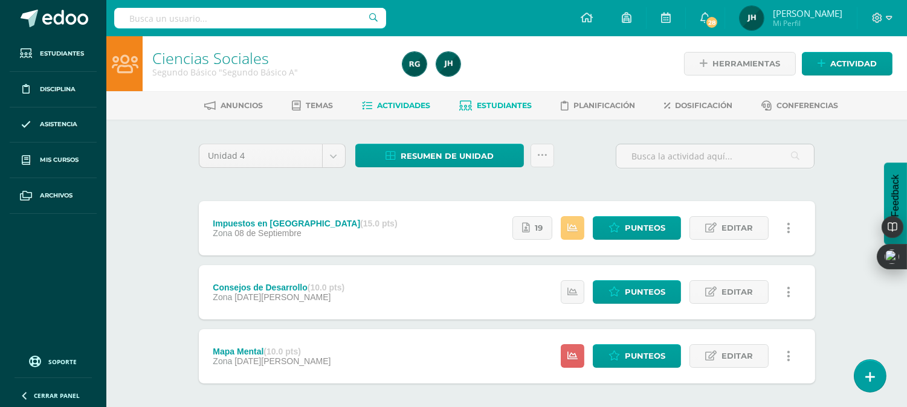
click at [501, 112] on link "Estudiantes" at bounding box center [495, 105] width 72 height 19
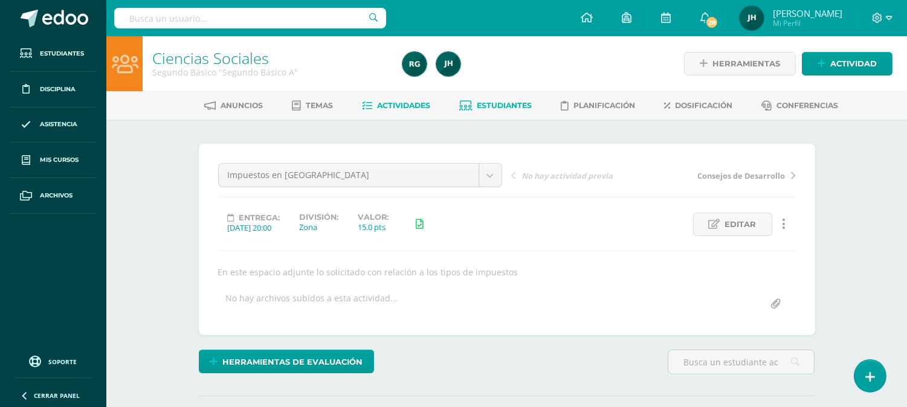
click at [504, 107] on span "Estudiantes" at bounding box center [504, 105] width 55 height 9
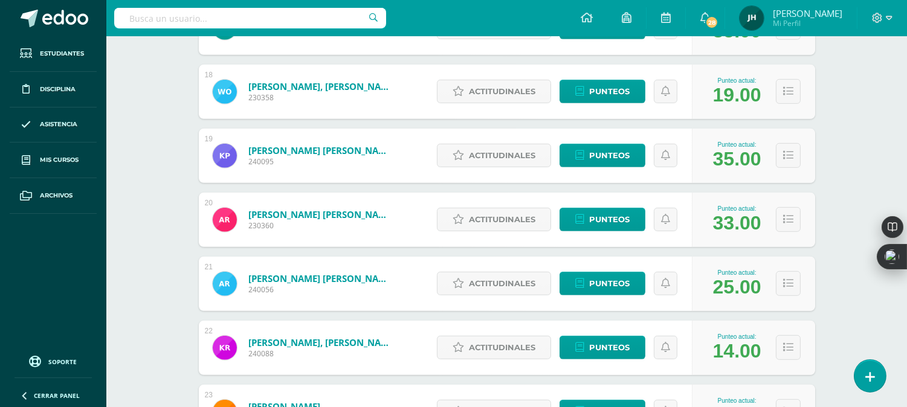
scroll to position [1289, 0]
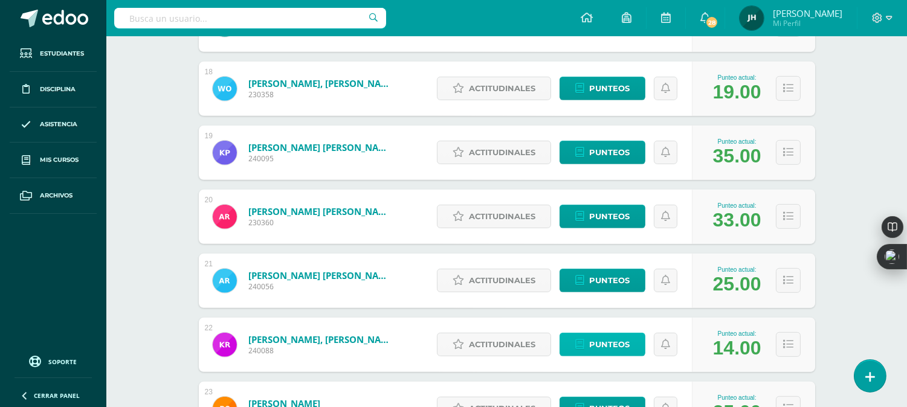
click at [610, 342] on span "Punteos" at bounding box center [609, 344] width 40 height 22
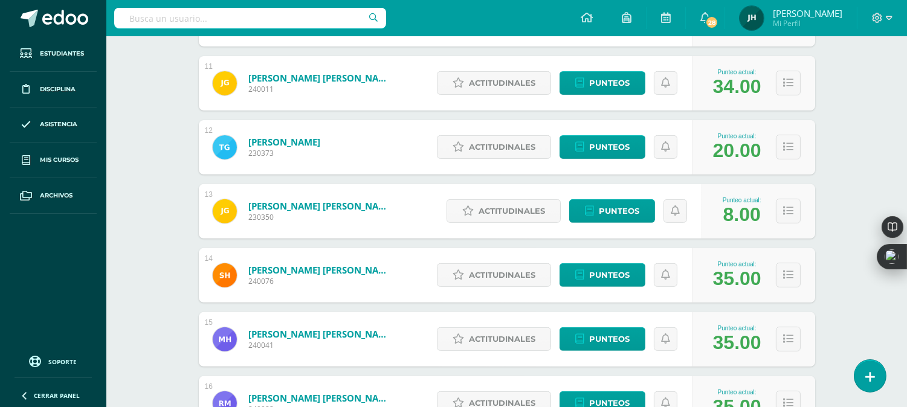
scroll to position [840, 0]
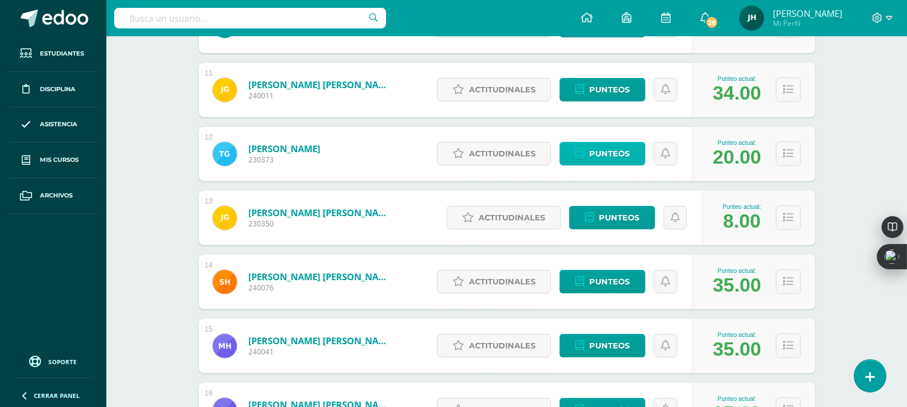
click at [602, 156] on span "Punteos" at bounding box center [609, 154] width 40 height 22
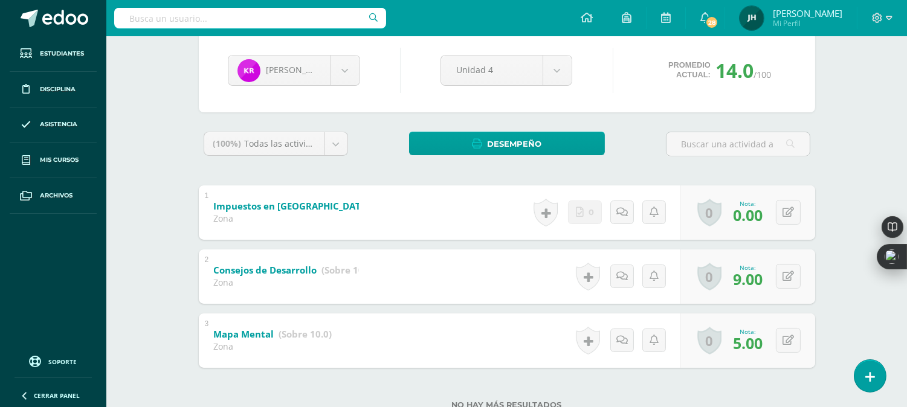
scroll to position [119, 0]
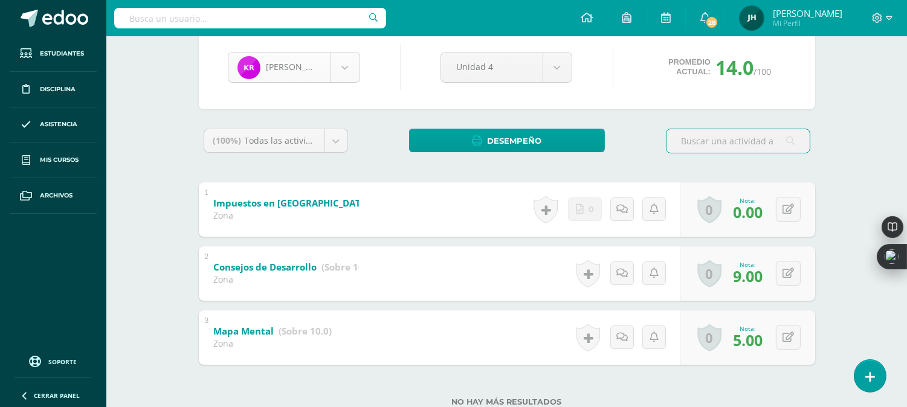
click at [346, 73] on body "Estudiantes Disciplina Asistencia Mis cursos Archivos Soporte Centro de ayuda Ú…" at bounding box center [453, 163] width 907 height 564
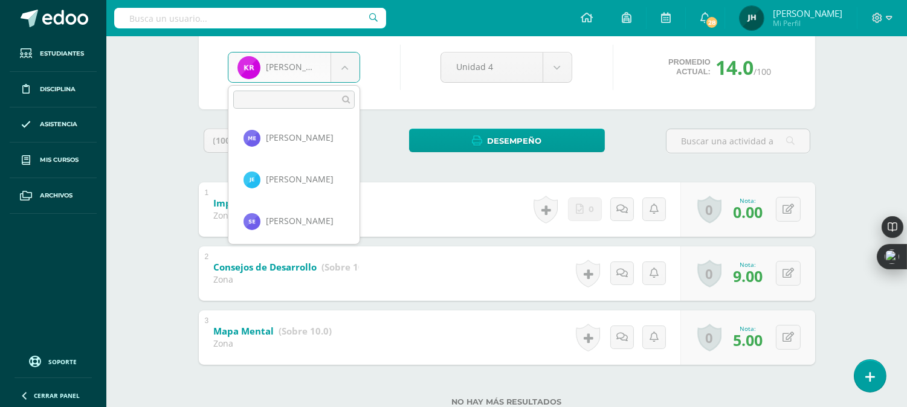
scroll to position [236, 0]
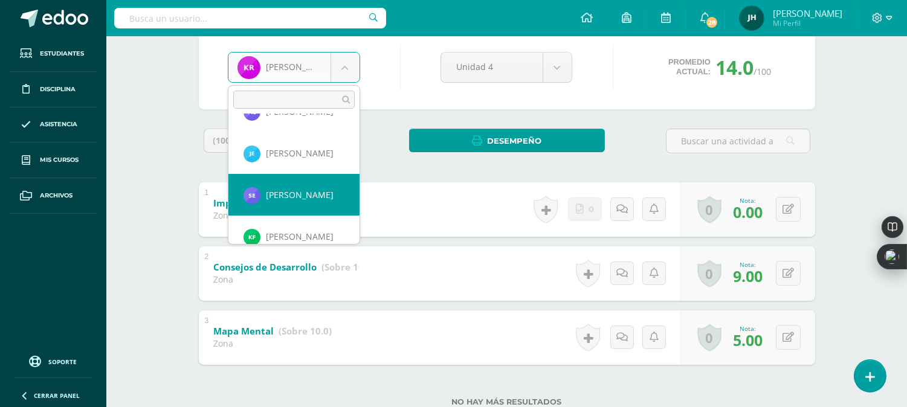
select select "537"
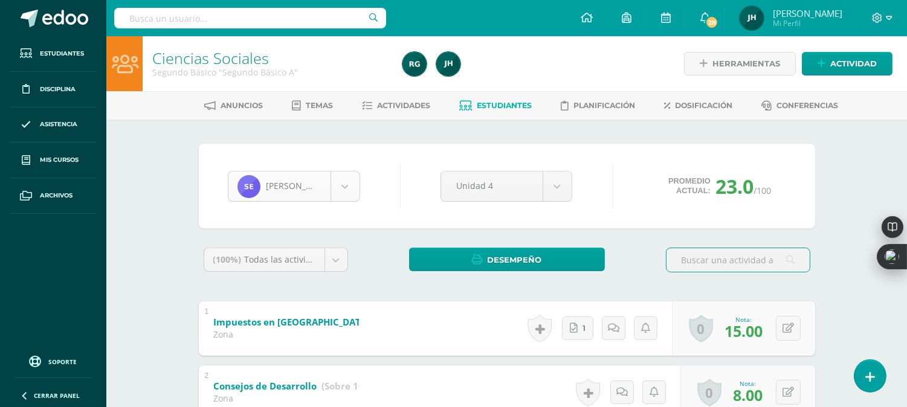
click at [342, 196] on body "Estudiantes Disciplina Asistencia Mis cursos Archivos Soporte Centro de ayuda Ú…" at bounding box center [453, 282] width 907 height 564
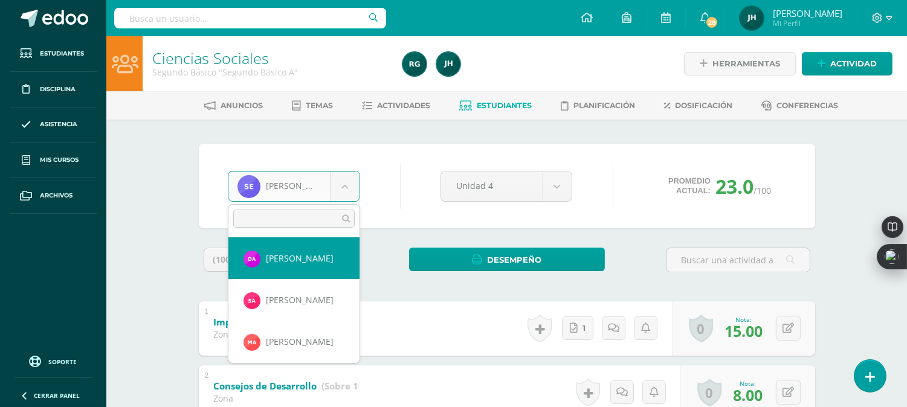
select select "824"
click at [347, 192] on body "Estudiantes Disciplina Asistencia Mis cursos Archivos Soporte Centro de ayuda Ú…" at bounding box center [453, 282] width 907 height 564
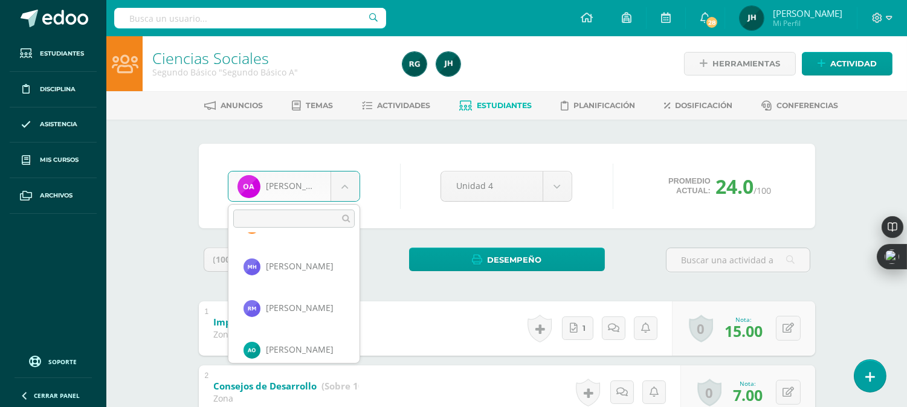
scroll to position [879, 0]
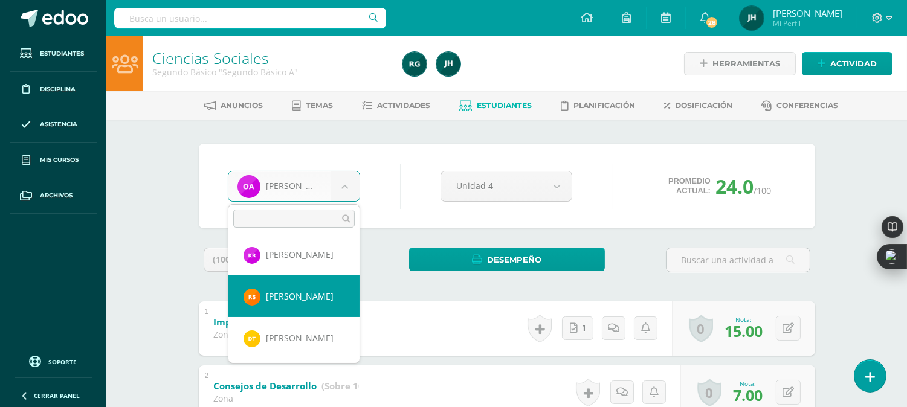
select select "1234"
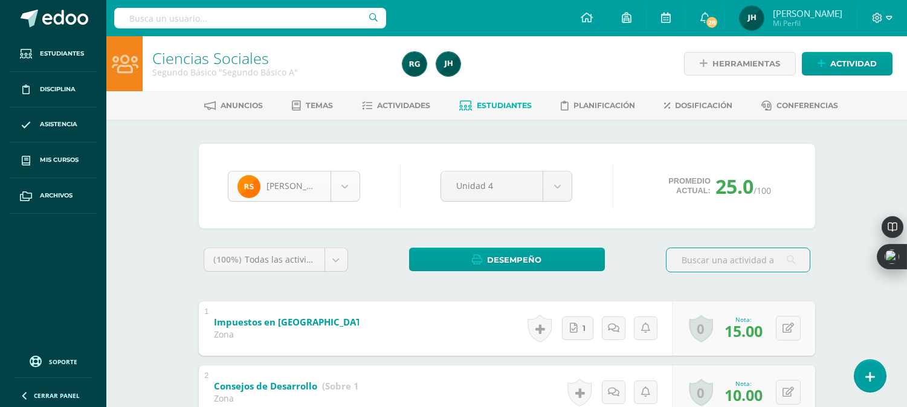
click at [345, 186] on body "Estudiantes Disciplina Asistencia Mis cursos Archivos Soporte Centro de ayuda Ú…" at bounding box center [453, 282] width 907 height 564
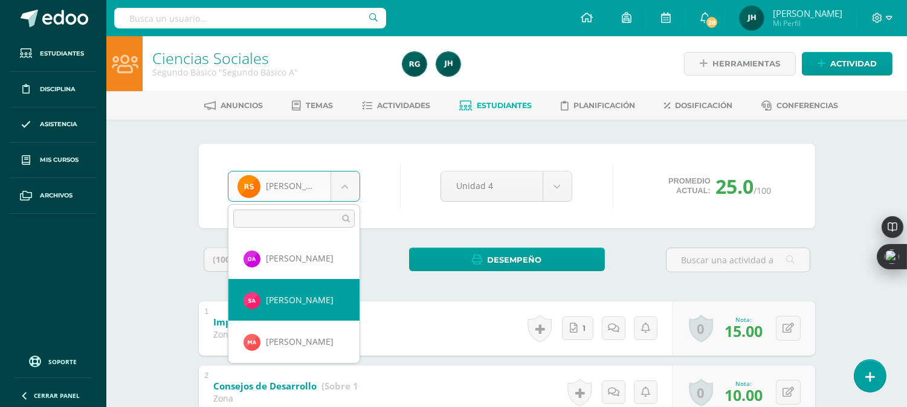
select select "224"
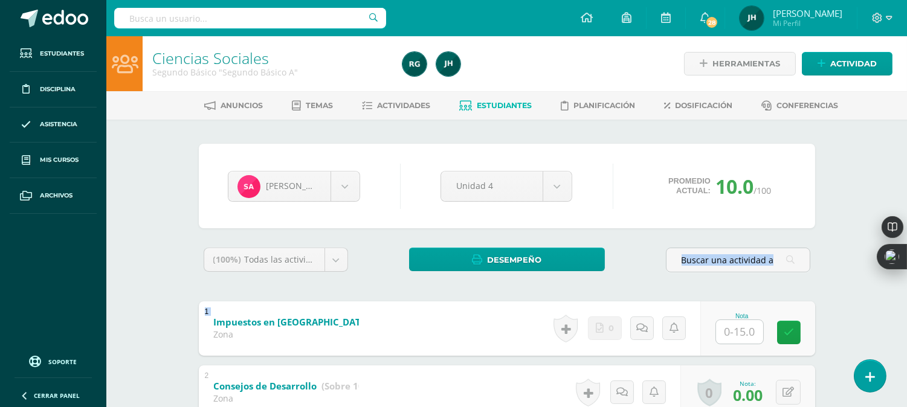
drag, startPoint x: 0, startPoint y: 0, endPoint x: 846, endPoint y: 194, distance: 868.2
click at [846, 194] on div "Ciencias Sociales Segundo Básico "Segundo Básico A" Herramientas Detalle de asi…" at bounding box center [506, 300] width 800 height 528
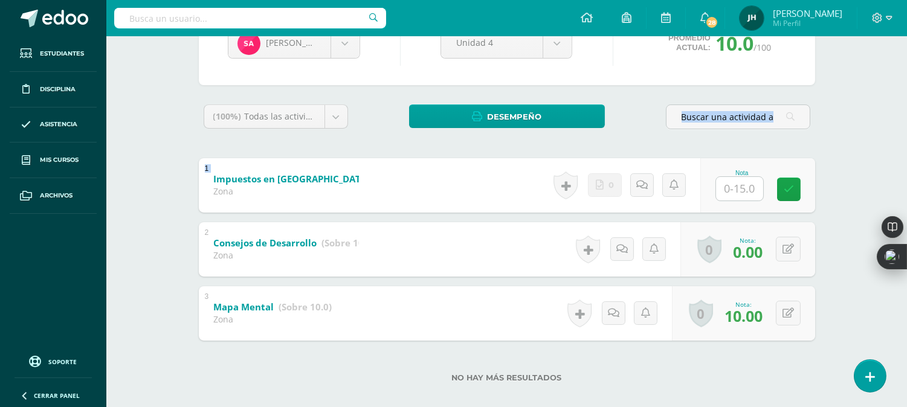
scroll to position [144, 0]
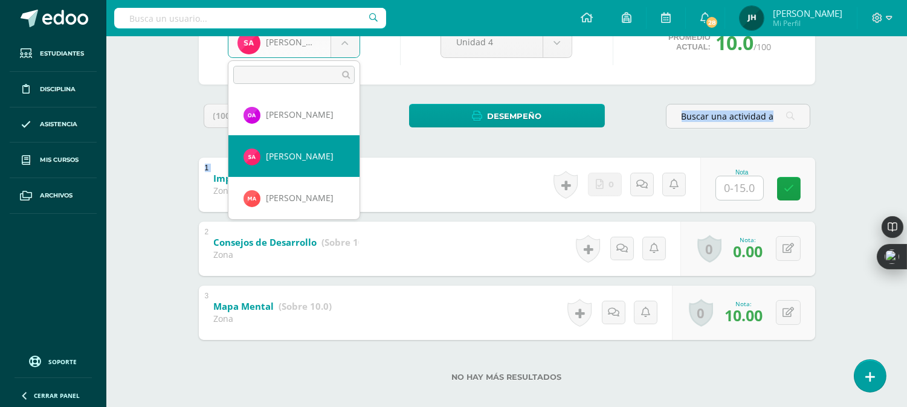
click at [343, 49] on body "Estudiantes Disciplina Asistencia Mis cursos Archivos Soporte Centro de ayuda Ú…" at bounding box center [453, 138] width 907 height 564
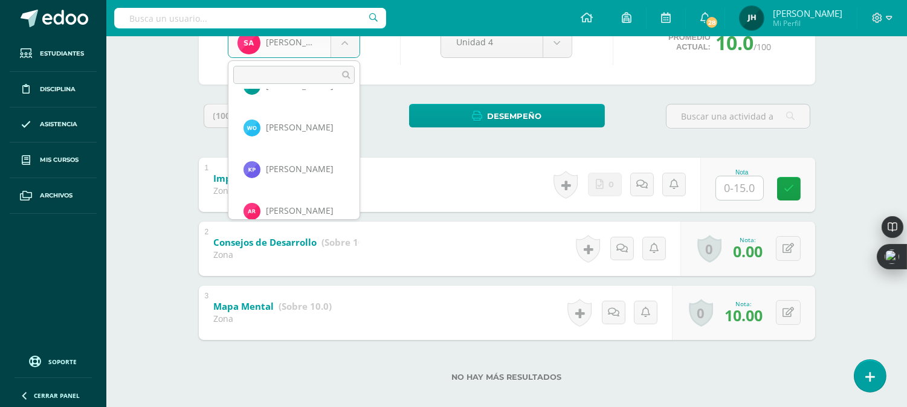
scroll to position [670, 0]
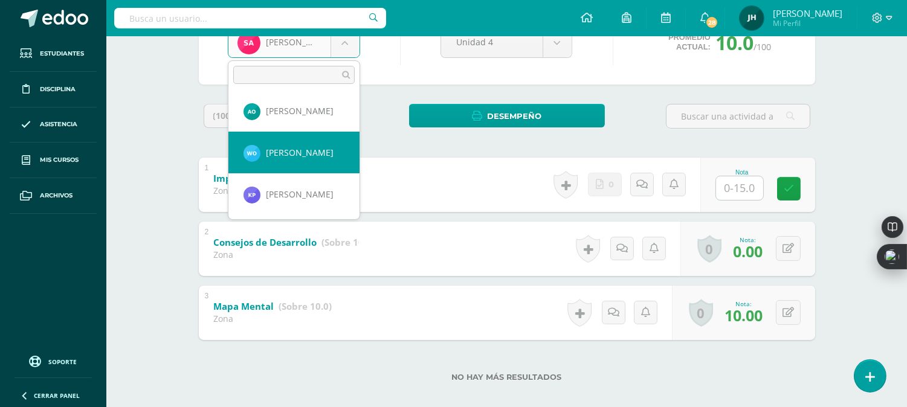
select select "237"
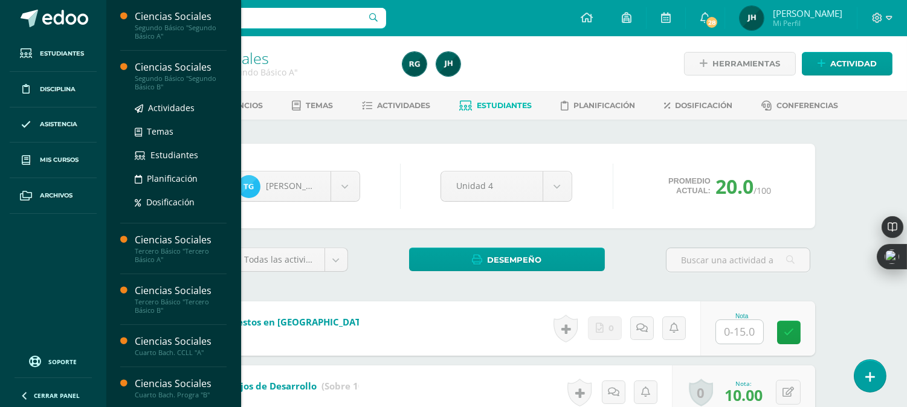
click at [159, 87] on div "Segundo Básico "Segundo Básico B"" at bounding box center [181, 82] width 92 height 17
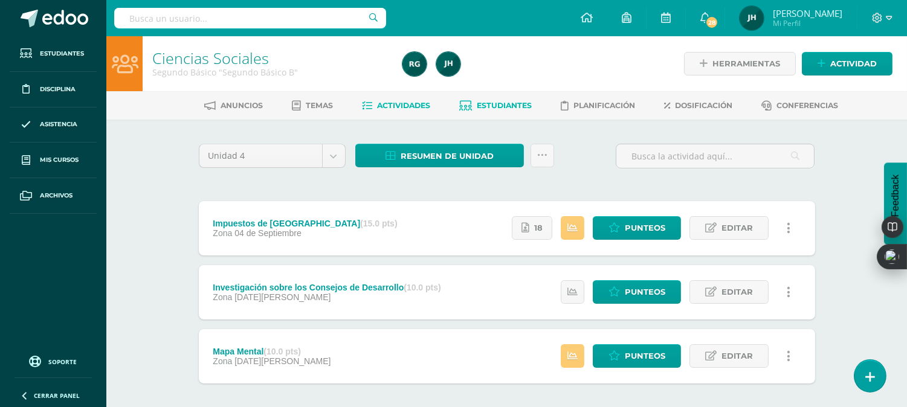
click at [508, 105] on span "Estudiantes" at bounding box center [504, 105] width 55 height 9
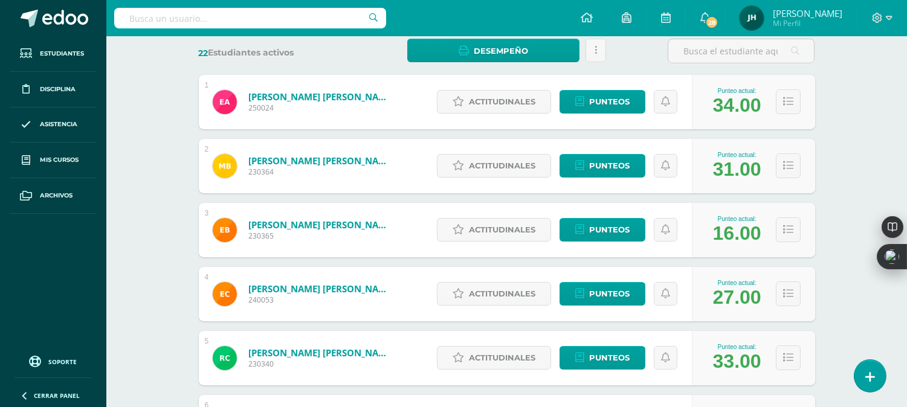
scroll to position [193, 0]
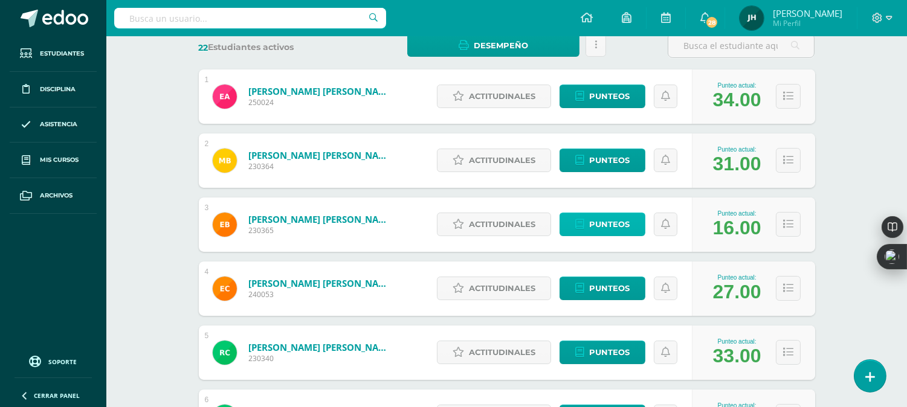
click at [600, 225] on span "Punteos" at bounding box center [609, 224] width 40 height 22
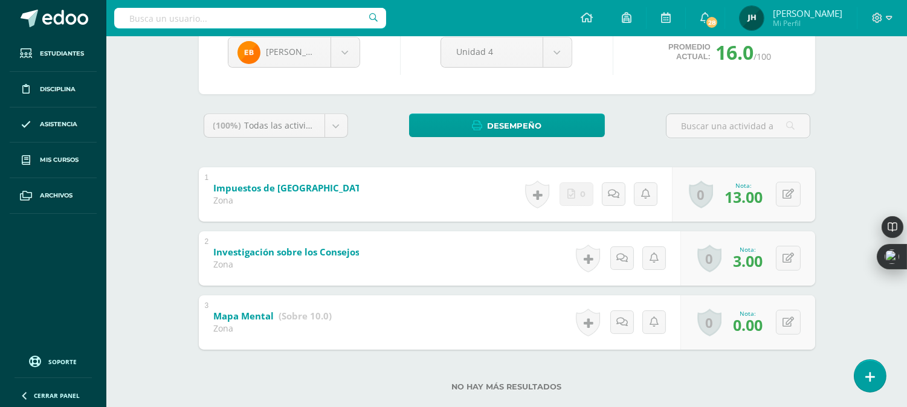
scroll to position [139, 0]
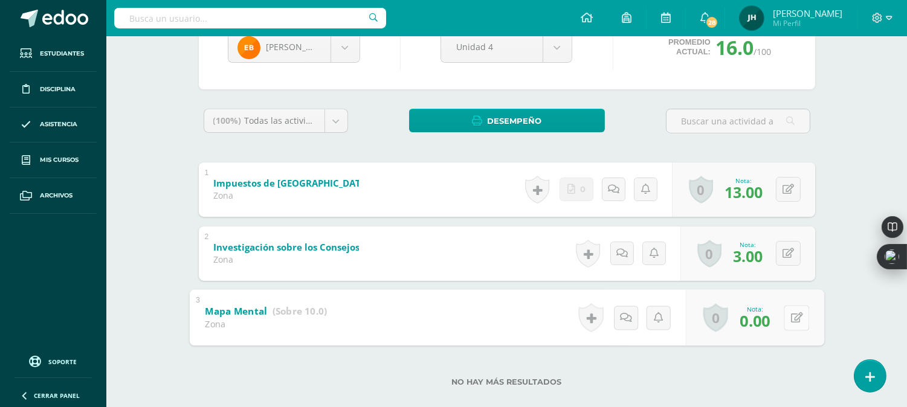
click at [789, 321] on button at bounding box center [795, 317] width 25 height 25
type input "8"
click at [528, 315] on div "3 Mapa Mental (Sobre 10.0) Zona Nota 8 0 Logros Logros obtenidos" at bounding box center [507, 318] width 616 height 54
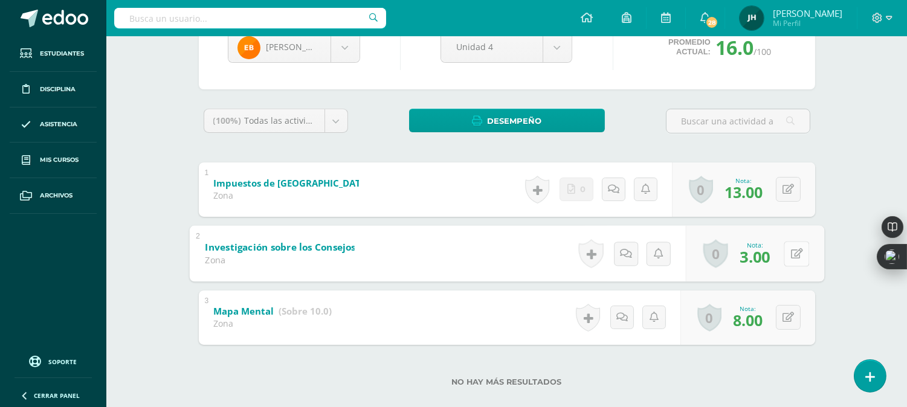
click at [786, 254] on button at bounding box center [795, 253] width 25 height 25
type input "5"
click at [487, 251] on div "2 Investigación sobre los Consejos de Desarrollo (Sobre 10.0) Zona Nota 5 0 Log…" at bounding box center [507, 253] width 616 height 54
